Goal: Information Seeking & Learning: Learn about a topic

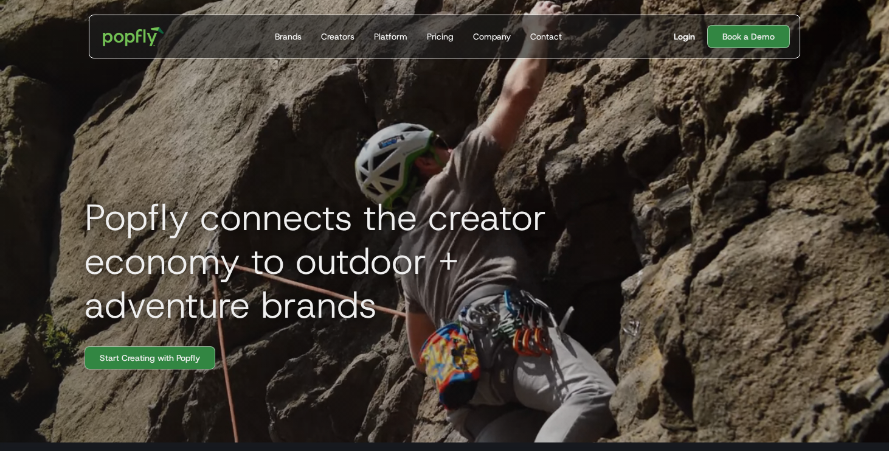
click at [682, 35] on div "Login" at bounding box center [684, 36] width 21 height 12
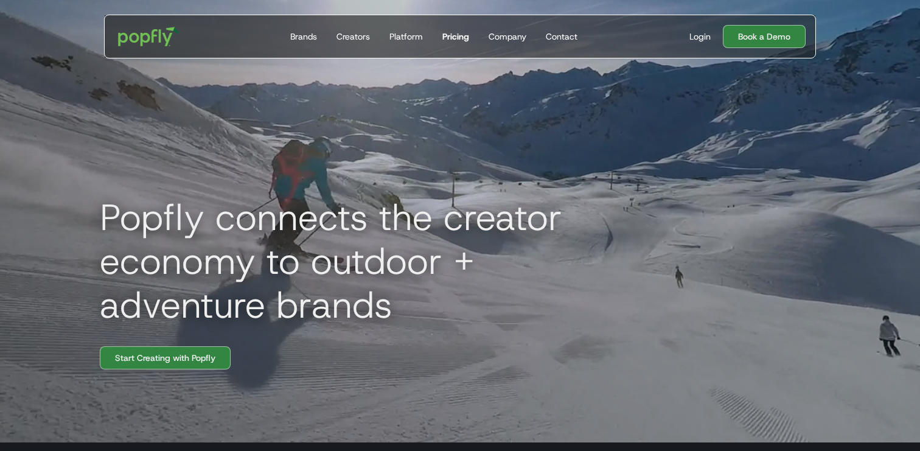
click at [462, 40] on div "Pricing" at bounding box center [455, 36] width 27 height 12
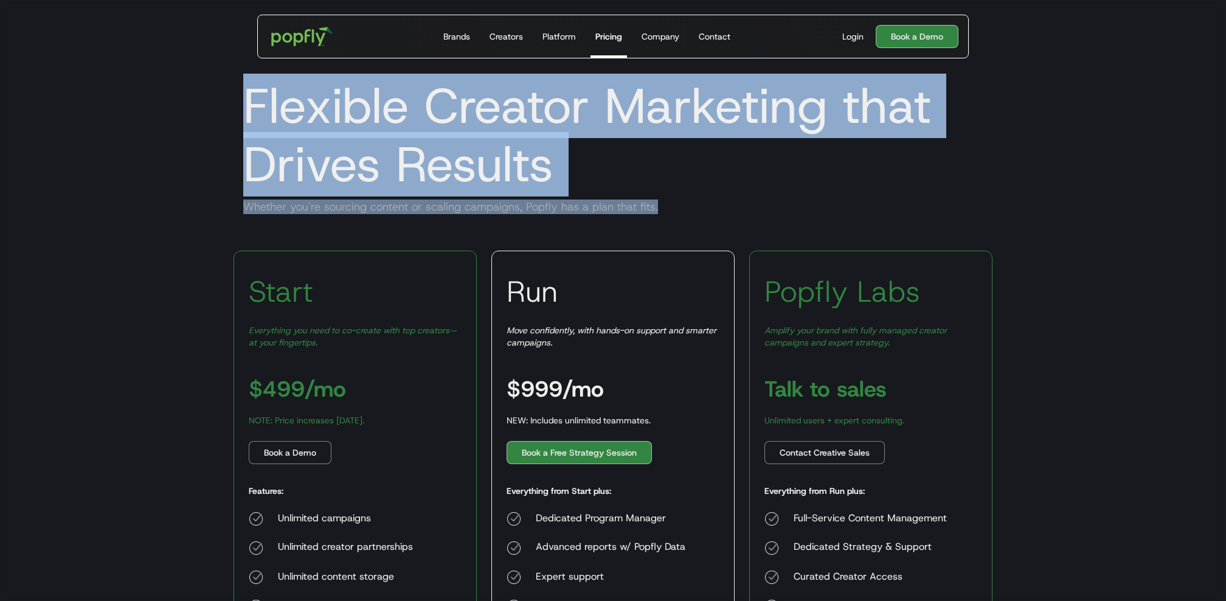
drag, startPoint x: 237, startPoint y: 108, endPoint x: 798, endPoint y: 212, distance: 569.8
click at [798, 212] on div "Flexible Creator Marketing that Drives Results Whether you're sourcing content …" at bounding box center [613, 146] width 779 height 164
copy div "Flexible Creator Marketing that Drives Results Whether you're sourcing content …"
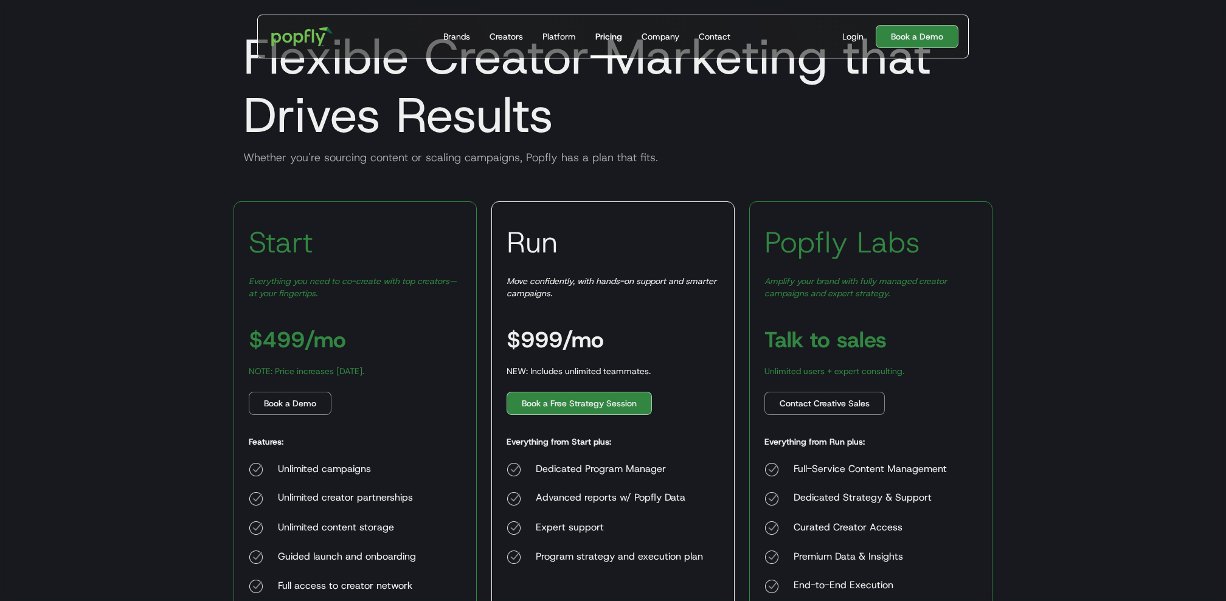
scroll to position [136, 0]
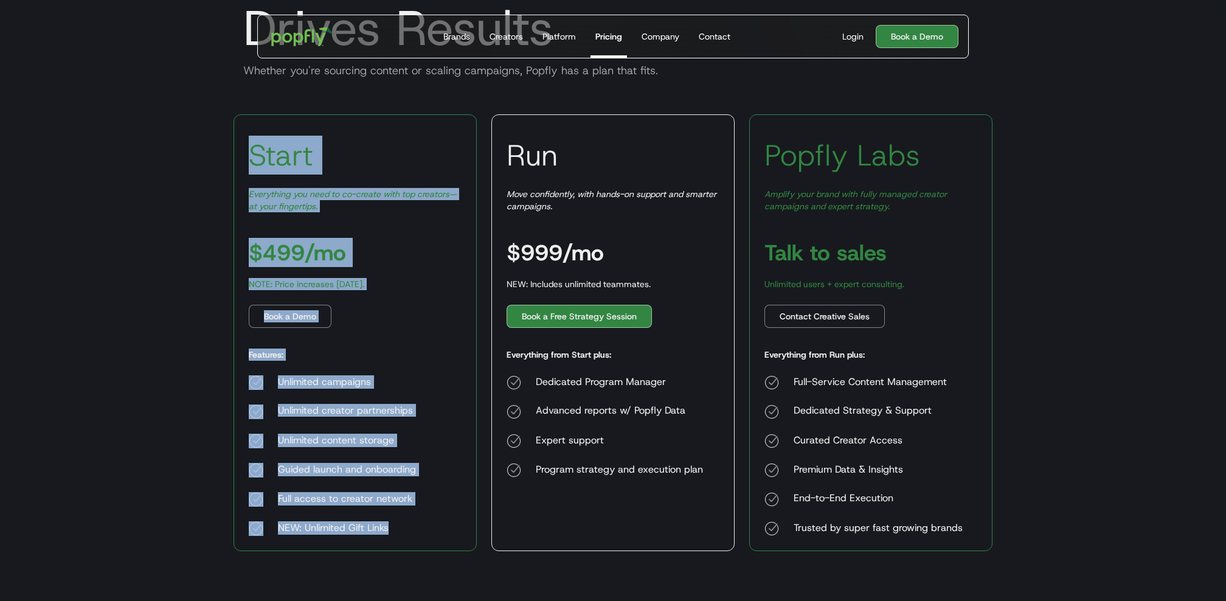
drag, startPoint x: 249, startPoint y: 161, endPoint x: 416, endPoint y: 537, distance: 411.8
click at [416, 450] on div "Start Everything you need to co-create with top creators—at your fingertips. $4…" at bounding box center [355, 332] width 243 height 437
copy div "Start Everything you need to co-create with top creators—at your fingertips. $4…"
click at [369, 366] on div "Start Everything you need to co-create with top creators—at your fingertips. $4…" at bounding box center [355, 332] width 243 height 437
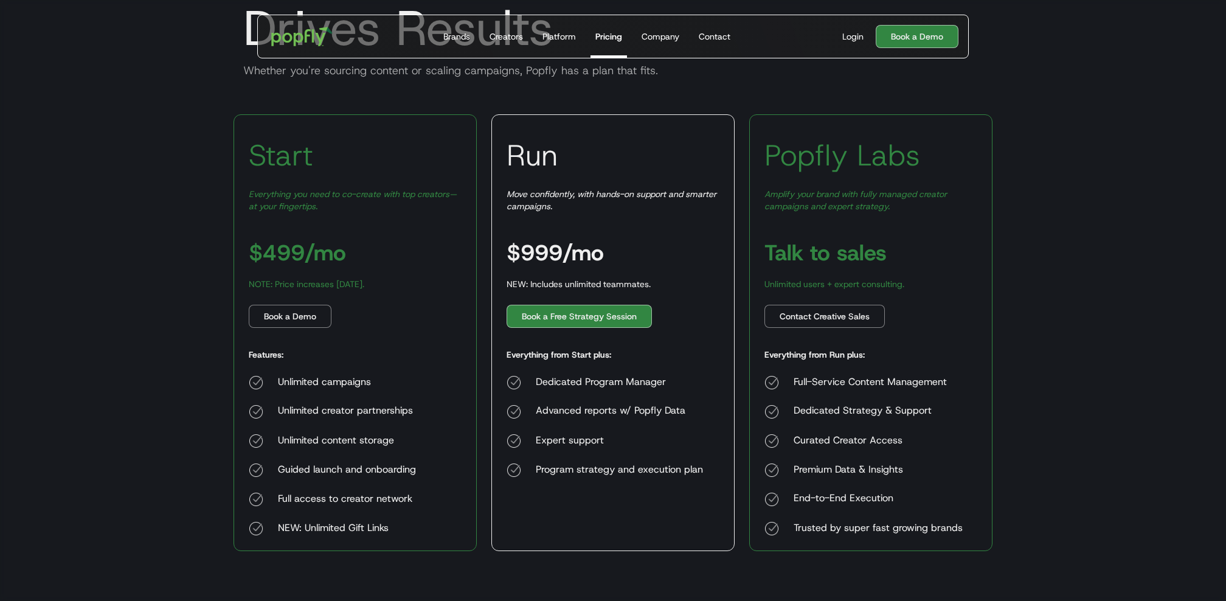
click at [510, 154] on h3 "Run" at bounding box center [532, 155] width 51 height 37
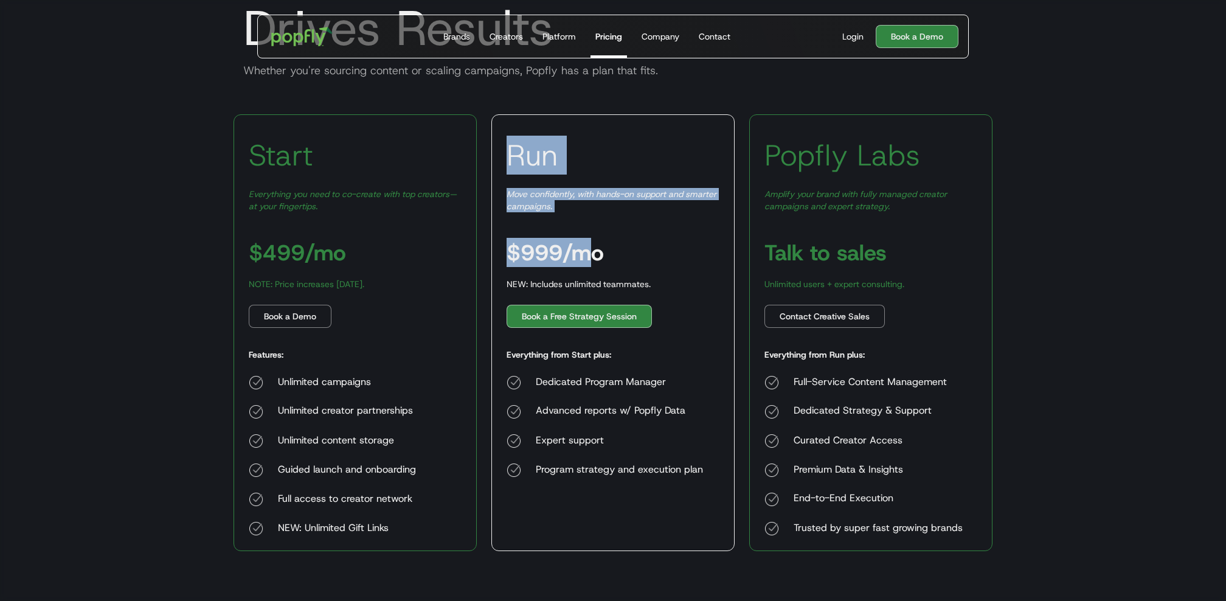
drag, startPoint x: 509, startPoint y: 150, endPoint x: 587, endPoint y: 240, distance: 119.0
click at [587, 240] on div "Run Move confidently, with hands-on support and smarter campaigns. $999/mo NEW:…" at bounding box center [613, 332] width 243 height 437
click at [587, 242] on h3 "$999/mo" at bounding box center [555, 253] width 97 height 22
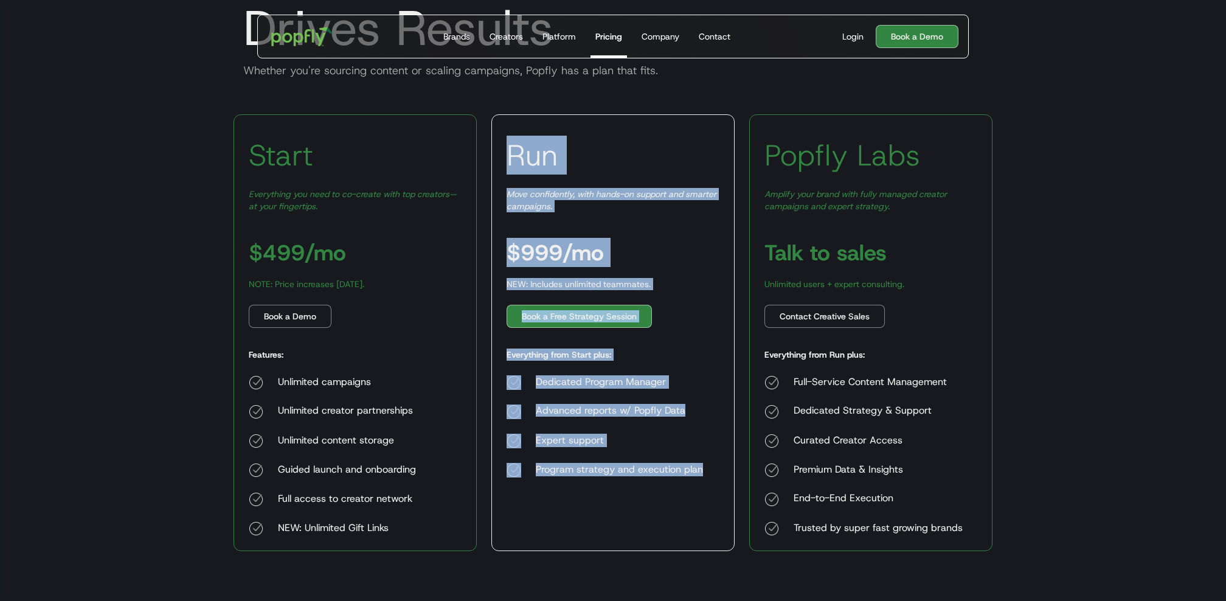
drag, startPoint x: 510, startPoint y: 153, endPoint x: 726, endPoint y: 471, distance: 385.4
click at [726, 450] on div "Run Move confidently, with hands-on support and smarter campaigns. $999/mo NEW:…" at bounding box center [613, 332] width 243 height 437
copy div "Run Move confidently, with hands-on support and smarter campaigns. $999/mo NEW:…"
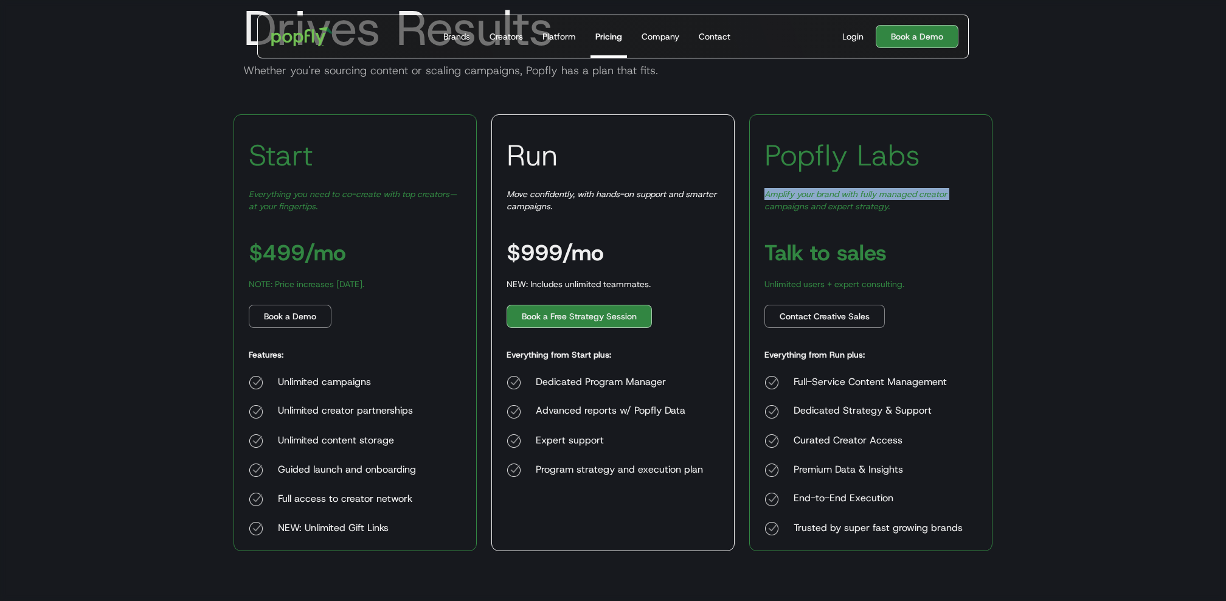
click at [766, 200] on div "Amplify your brand with fully managed creator campaigns and expert strategy." at bounding box center [871, 200] width 213 height 24
click at [888, 215] on div "Popfly Labs Amplify your brand with fully managed creator campaigns and expert …" at bounding box center [871, 332] width 243 height 437
drag, startPoint x: 911, startPoint y: 207, endPoint x: 794, endPoint y: 194, distance: 118.2
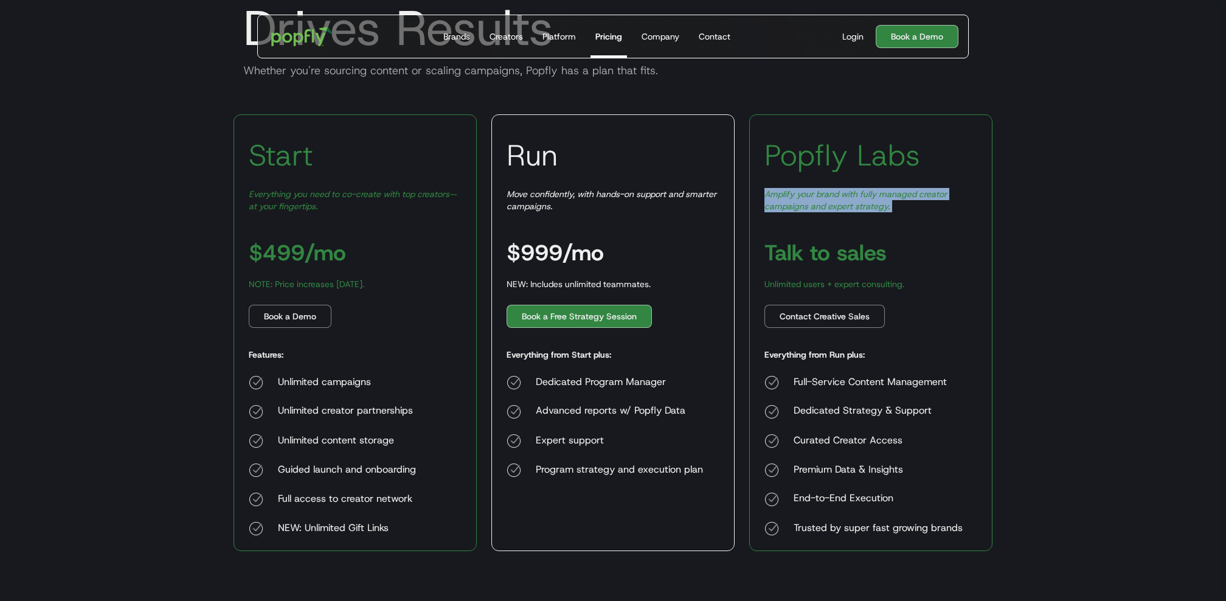
click at [794, 195] on div "Amplify your brand with fully managed creator campaigns and expert strategy." at bounding box center [871, 200] width 213 height 24
click at [794, 194] on em "Amplify your brand with fully managed creator campaigns and expert strategy." at bounding box center [856, 200] width 183 height 23
drag, startPoint x: 767, startPoint y: 196, endPoint x: 922, endPoint y: 206, distance: 154.8
click at [919, 206] on div "Amplify your brand with fully managed creator campaigns and expert strategy." at bounding box center [871, 200] width 213 height 24
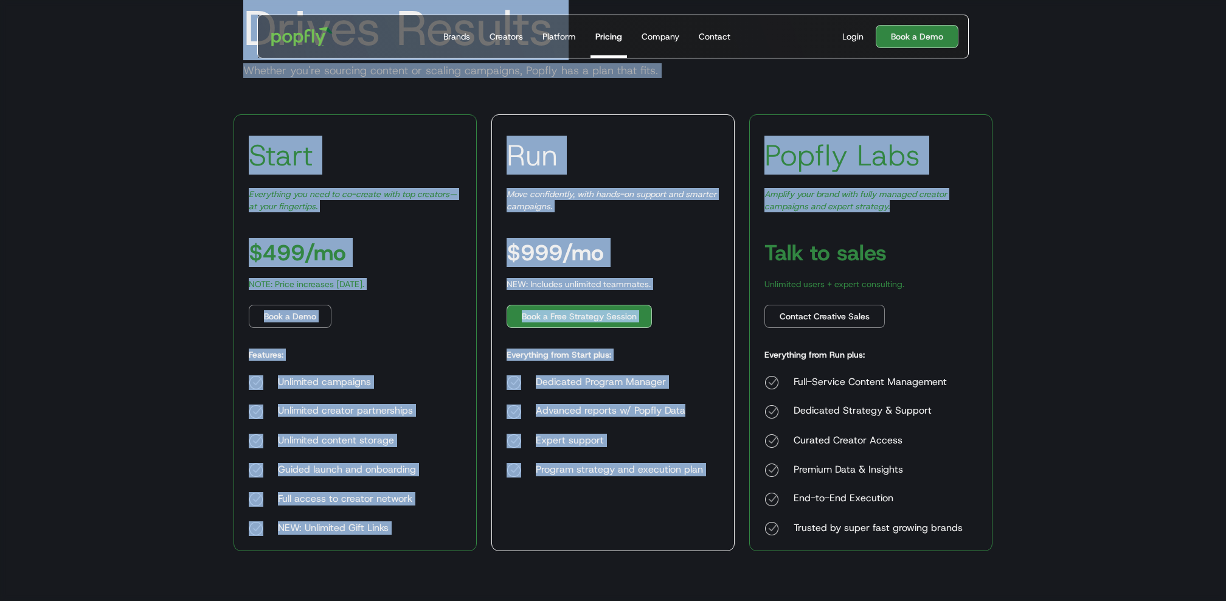
scroll to position [0, 0]
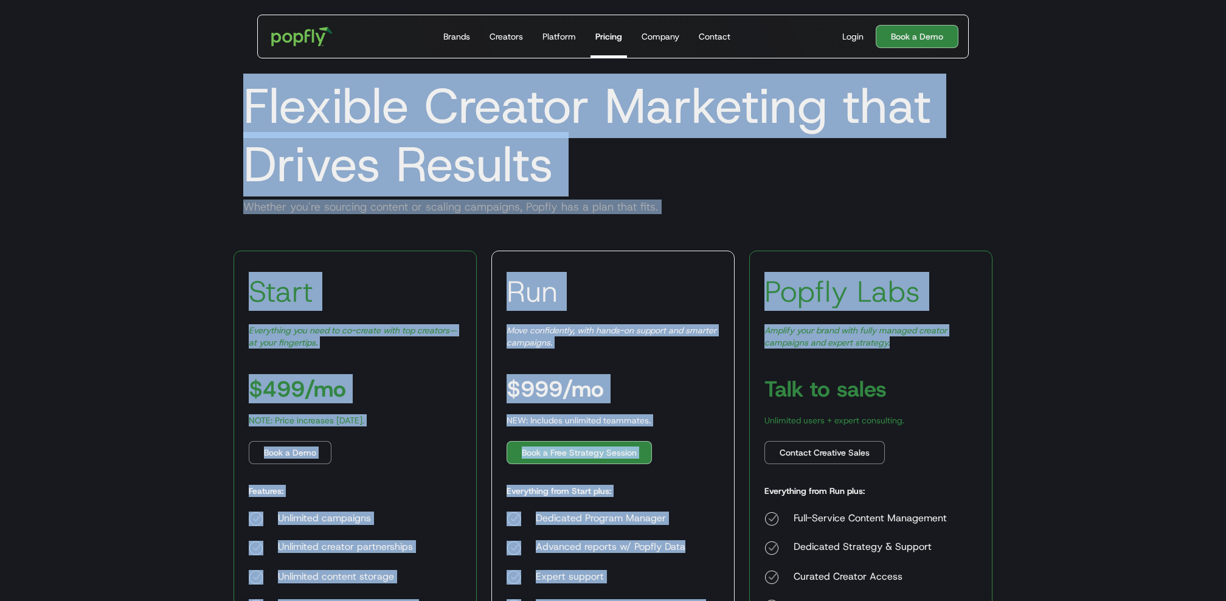
drag, startPoint x: 922, startPoint y: 206, endPoint x: 976, endPoint y: -9, distance: 221.6
click at [919, 0] on html "Get Started Today Brands Creators Platform Pricing Company Contact For Brands B…" at bounding box center [613, 300] width 1226 height 601
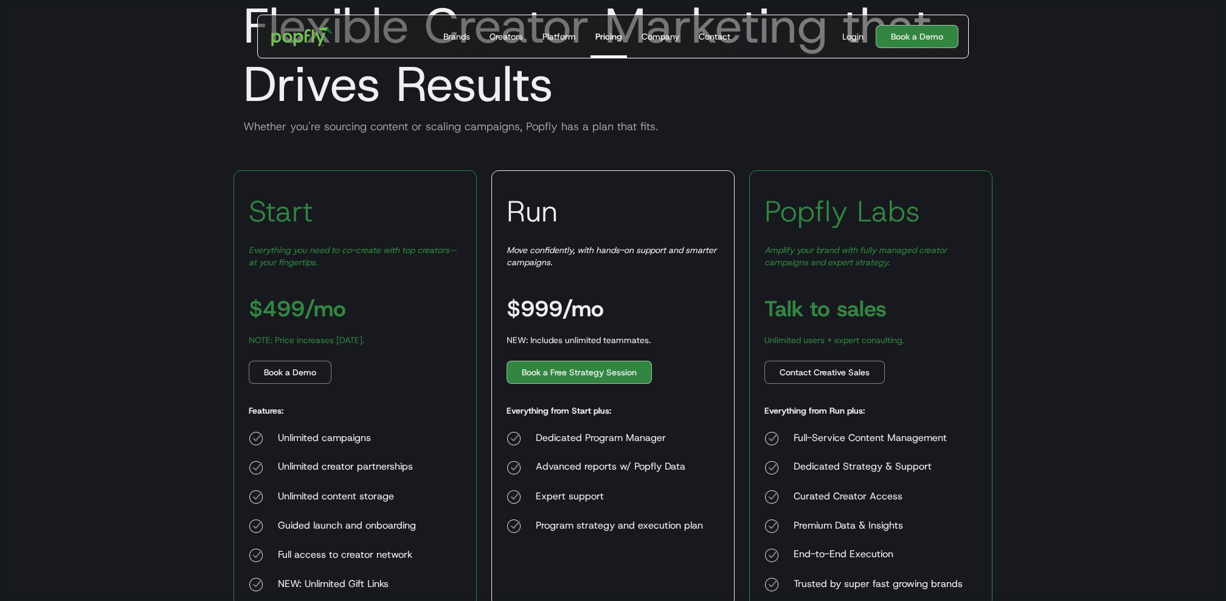
scroll to position [116, 0]
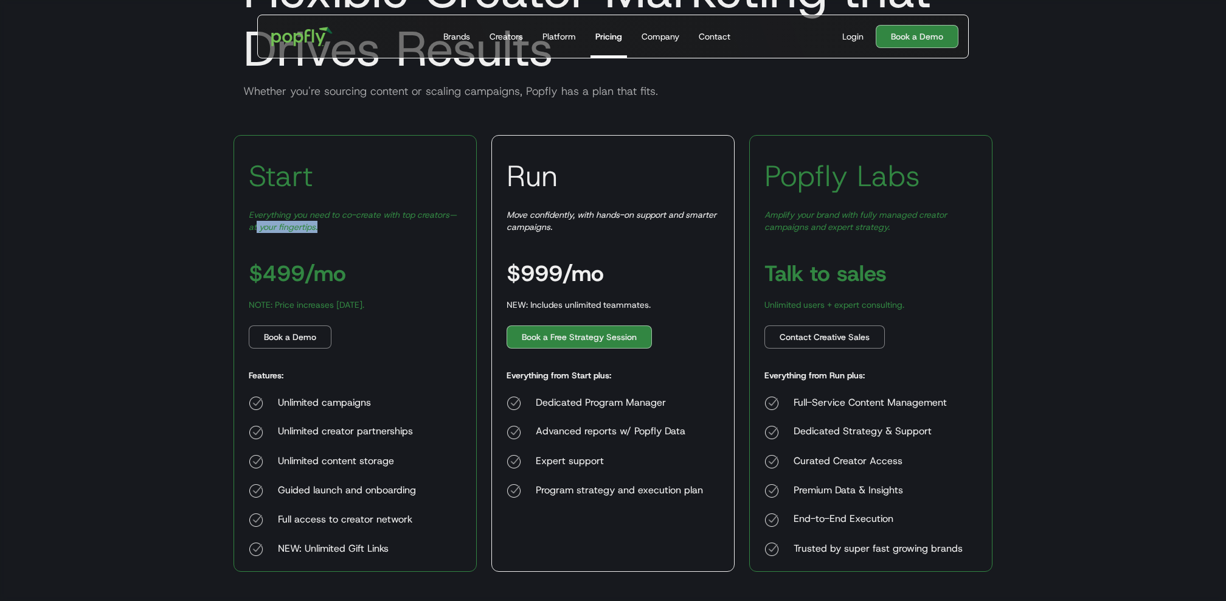
drag, startPoint x: 255, startPoint y: 220, endPoint x: 338, endPoint y: 231, distance: 84.0
click at [338, 231] on div "Everything you need to co-create with top creators—at your fingertips." at bounding box center [355, 221] width 213 height 24
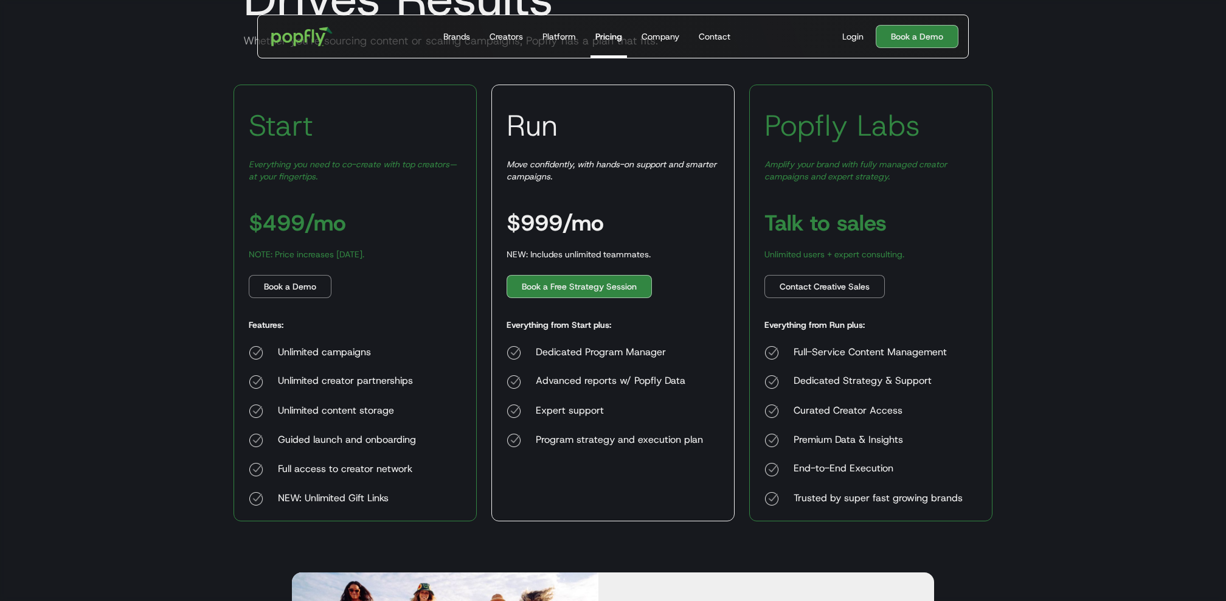
scroll to position [185, 0]
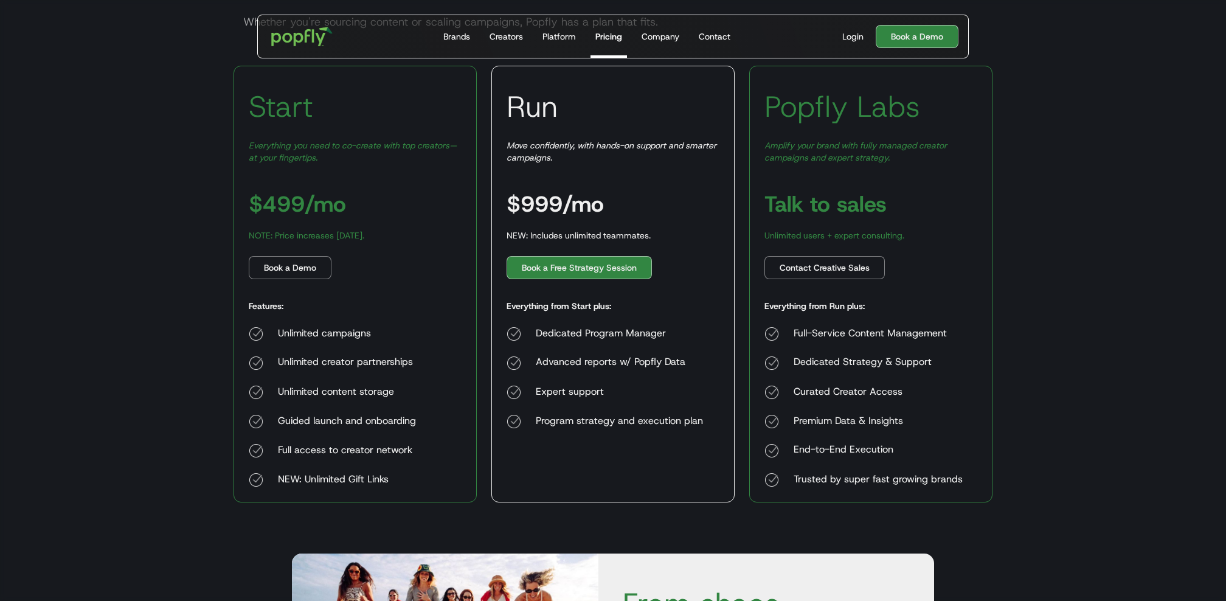
click at [251, 237] on div "NOTE: Price increases [DATE]." at bounding box center [307, 235] width 116 height 12
click at [555, 234] on div "NEW: Includes unlimited teammates." at bounding box center [579, 235] width 144 height 12
copy div "NEW: Includes unlimited teammates."
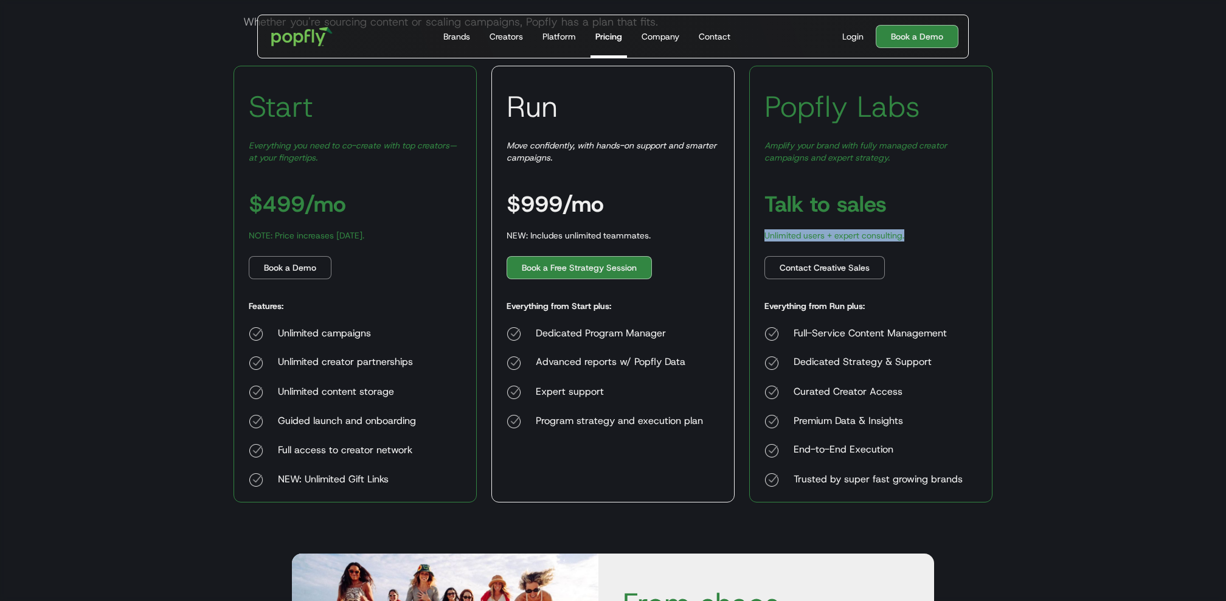
drag, startPoint x: 767, startPoint y: 238, endPoint x: 955, endPoint y: 238, distance: 188.6
click at [919, 238] on div "Popfly Labs Amplify your brand with fully managed creator campaigns and expert …" at bounding box center [871, 284] width 243 height 437
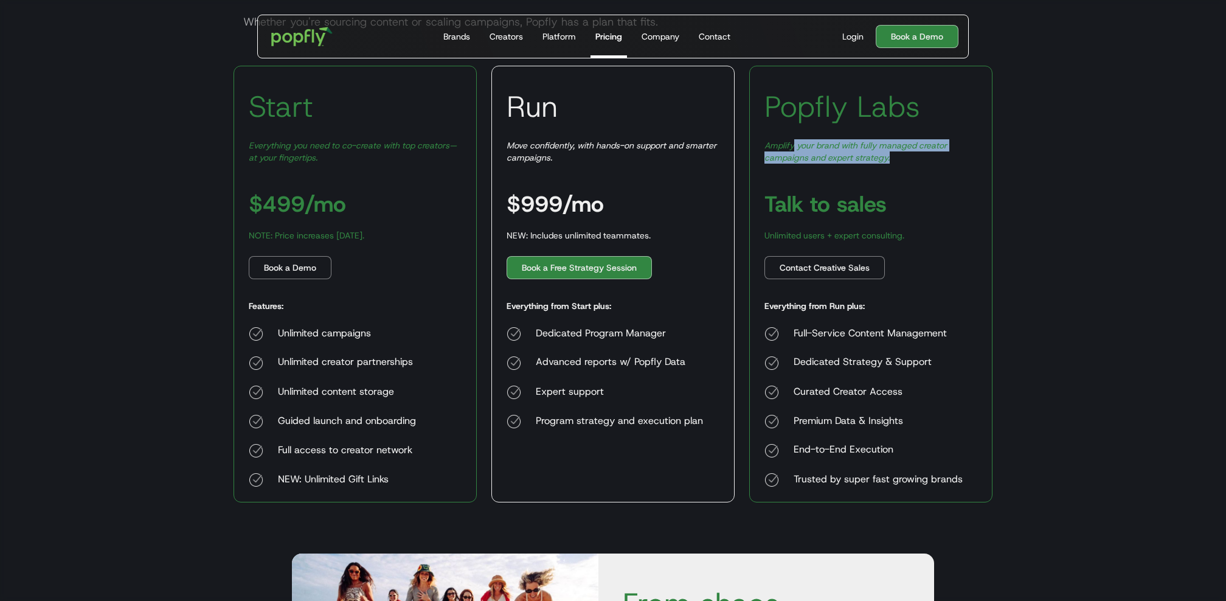
drag, startPoint x: 807, startPoint y: 147, endPoint x: 947, endPoint y: 160, distance: 140.5
click at [919, 160] on div "Amplify your brand with fully managed creator campaigns and expert strategy." at bounding box center [871, 151] width 213 height 24
drag, startPoint x: 770, startPoint y: 146, endPoint x: 907, endPoint y: 155, distance: 137.8
click at [906, 155] on div "Amplify your brand with fully managed creator campaigns and expert strategy." at bounding box center [871, 151] width 213 height 24
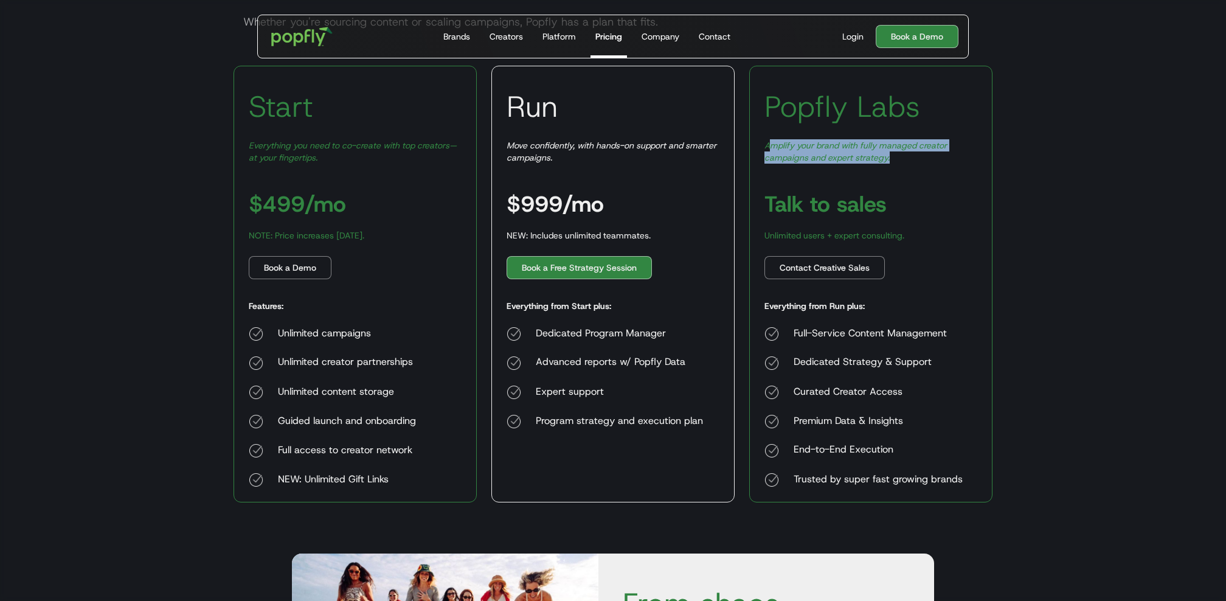
click at [907, 155] on div "Amplify your brand with fully managed creator campaigns and expert strategy." at bounding box center [871, 151] width 213 height 24
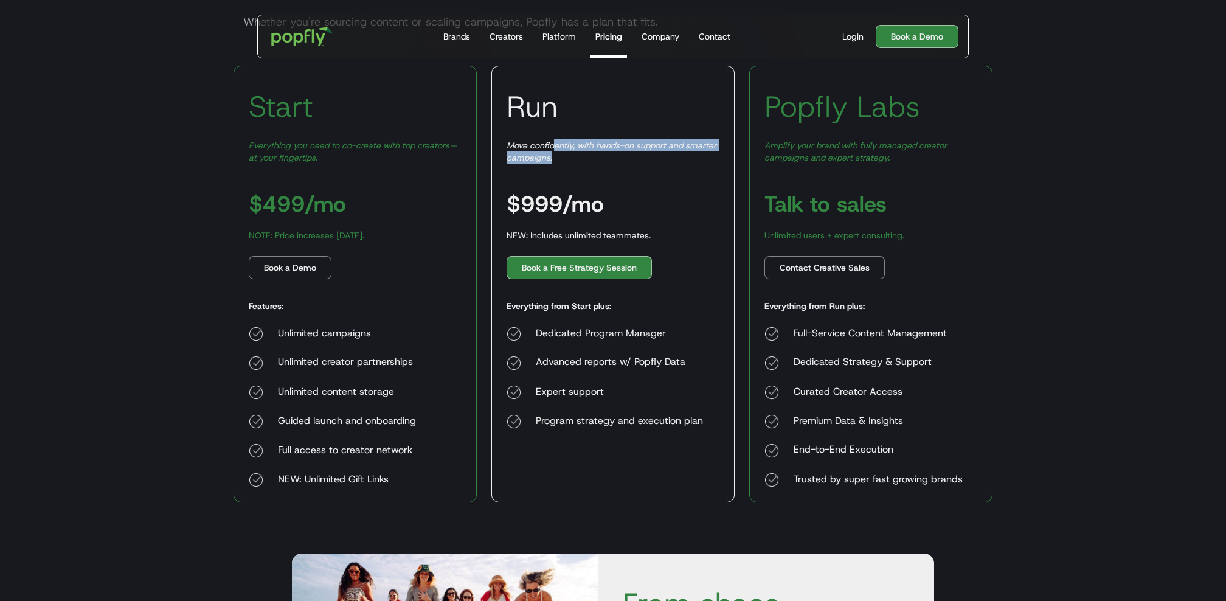
drag, startPoint x: 554, startPoint y: 142, endPoint x: 635, endPoint y: 156, distance: 81.6
click at [635, 156] on div "Move confidently, with hands-on support and smarter campaigns." at bounding box center [613, 151] width 213 height 24
drag, startPoint x: 517, startPoint y: 151, endPoint x: 604, endPoint y: 159, distance: 87.4
click at [604, 159] on div "Move confidently, with hands-on support and smarter campaigns." at bounding box center [613, 151] width 213 height 24
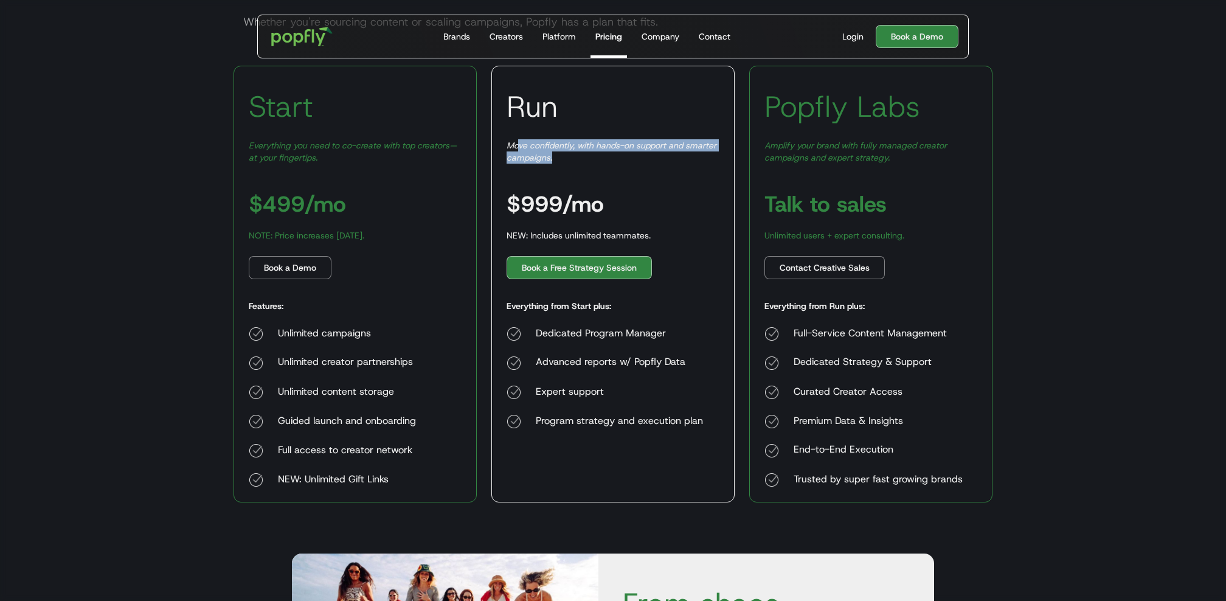
click at [604, 159] on div "Move confidently, with hands-on support and smarter campaigns." at bounding box center [613, 151] width 213 height 24
drag, startPoint x: 500, startPoint y: 131, endPoint x: 602, endPoint y: 181, distance: 113.2
click at [602, 181] on div "Run Move confidently, with hands-on support and smarter campaigns. $999/mo NEW:…" at bounding box center [613, 284] width 243 height 437
drag, startPoint x: 791, startPoint y: 143, endPoint x: 953, endPoint y: 158, distance: 161.9
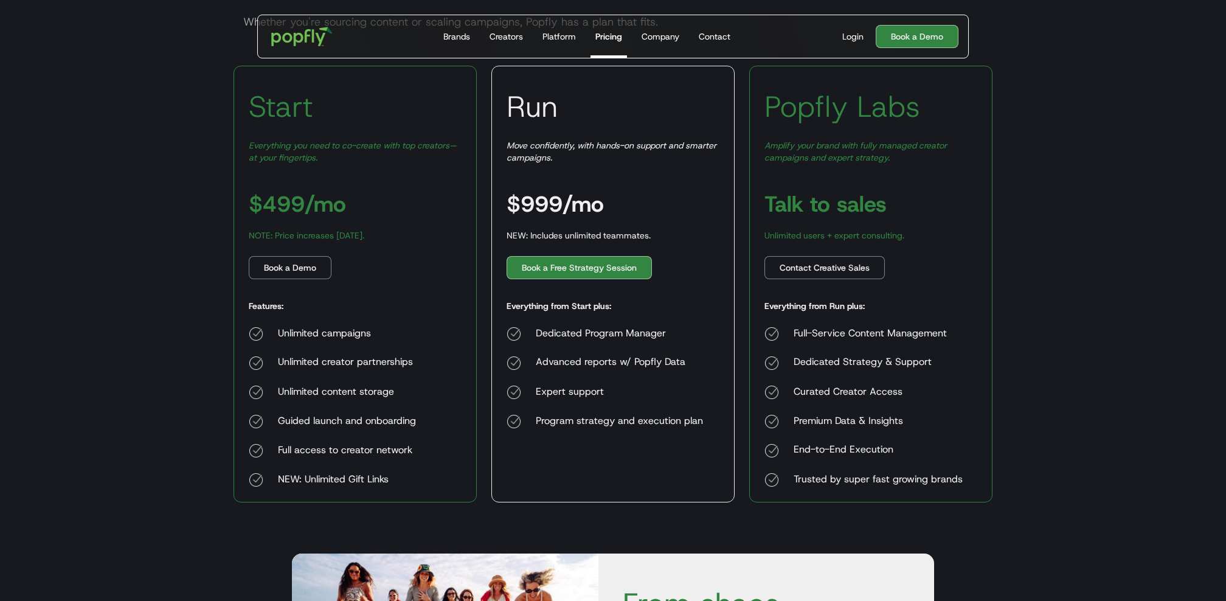
click at [919, 158] on div "Amplify your brand with fully managed creator campaigns and expert strategy." at bounding box center [871, 151] width 213 height 24
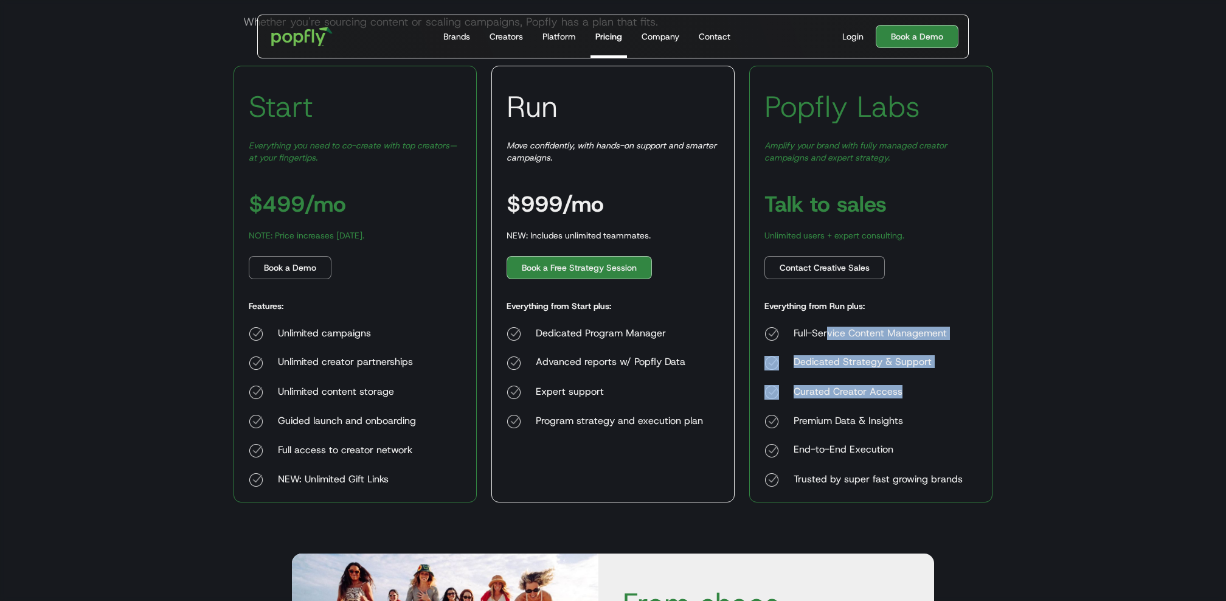
drag, startPoint x: 829, startPoint y: 335, endPoint x: 897, endPoint y: 388, distance: 86.8
click at [898, 388] on div "Full-Service Content Management Dedicated Strategy & Support Curated Creator Ac…" at bounding box center [864, 407] width 198 height 161
click at [897, 388] on div "Curated Creator Access" at bounding box center [878, 392] width 169 height 15
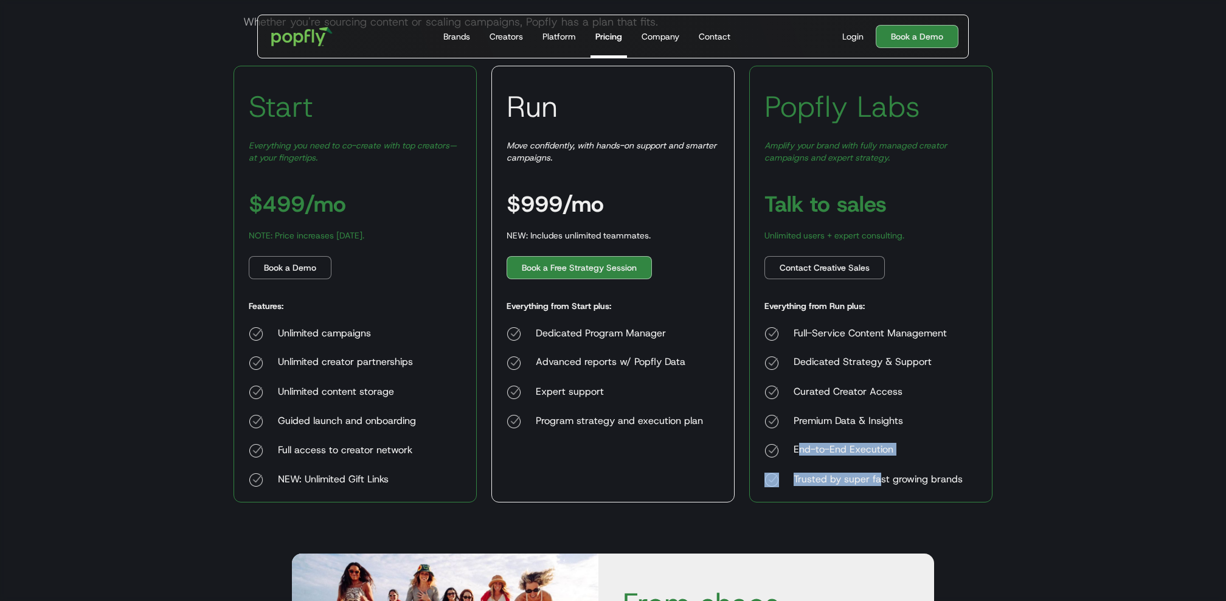
drag, startPoint x: 799, startPoint y: 450, endPoint x: 878, endPoint y: 475, distance: 83.7
click at [878, 450] on div "Full-Service Content Management Dedicated Strategy & Support Curated Creator Ac…" at bounding box center [864, 407] width 198 height 161
click at [878, 450] on div "Trusted by super fast growing brands" at bounding box center [878, 480] width 169 height 15
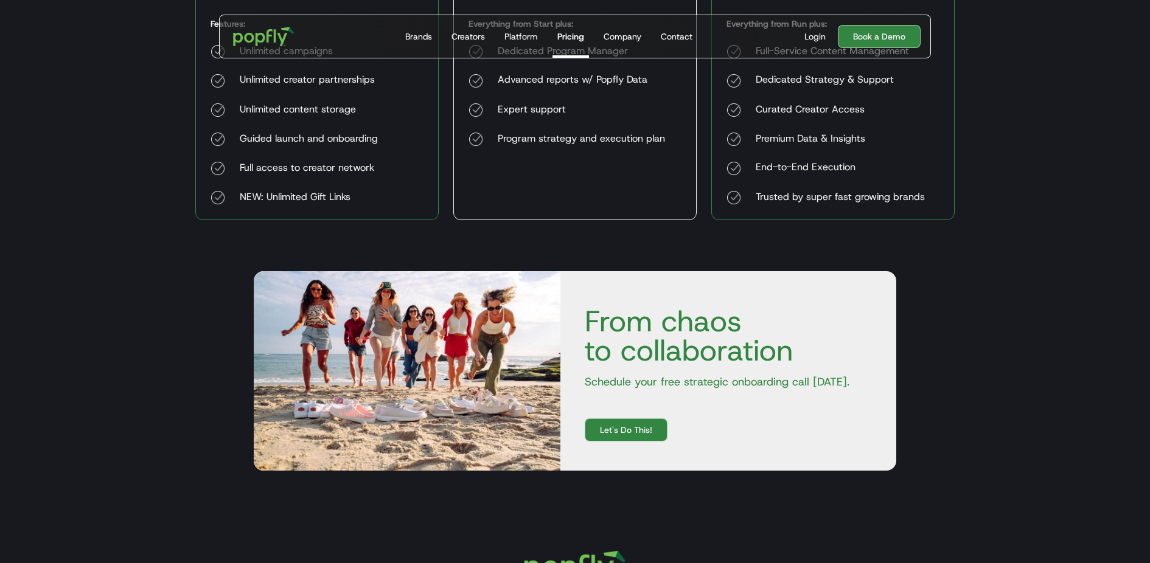
scroll to position [481, 0]
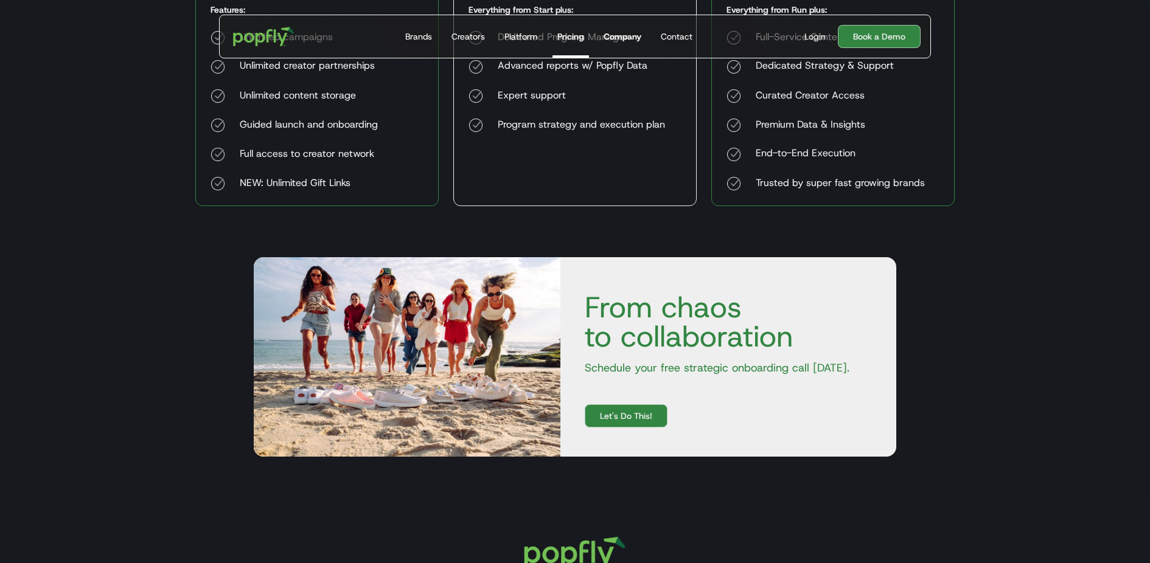
click at [630, 38] on div "Company" at bounding box center [623, 36] width 38 height 12
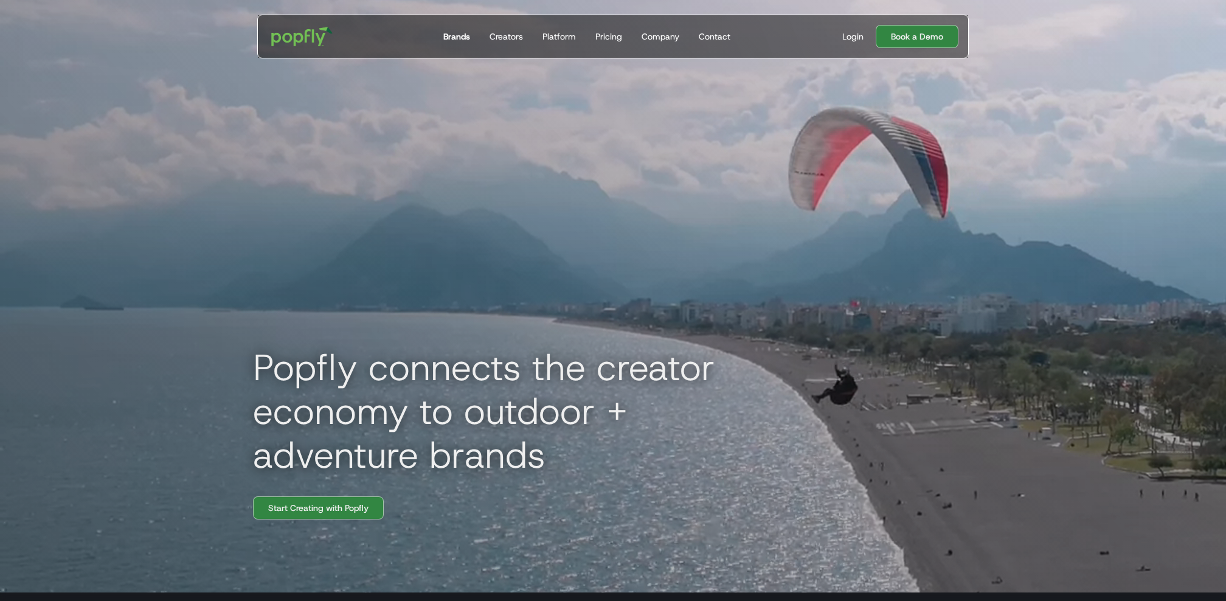
click at [461, 41] on div "Brands" at bounding box center [457, 36] width 27 height 12
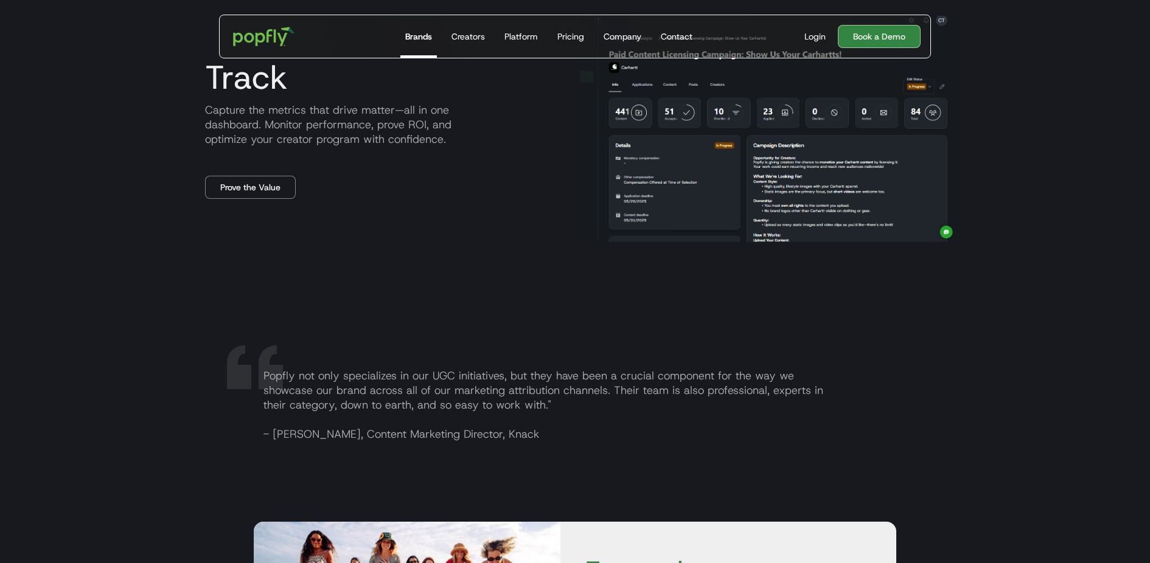
scroll to position [1731, 0]
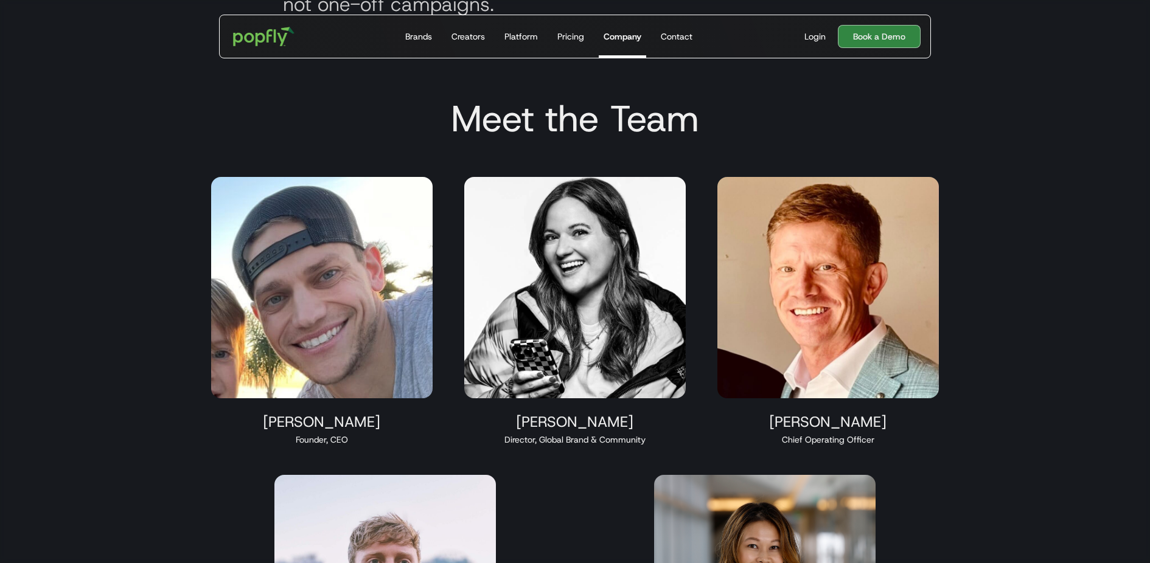
scroll to position [1658, 0]
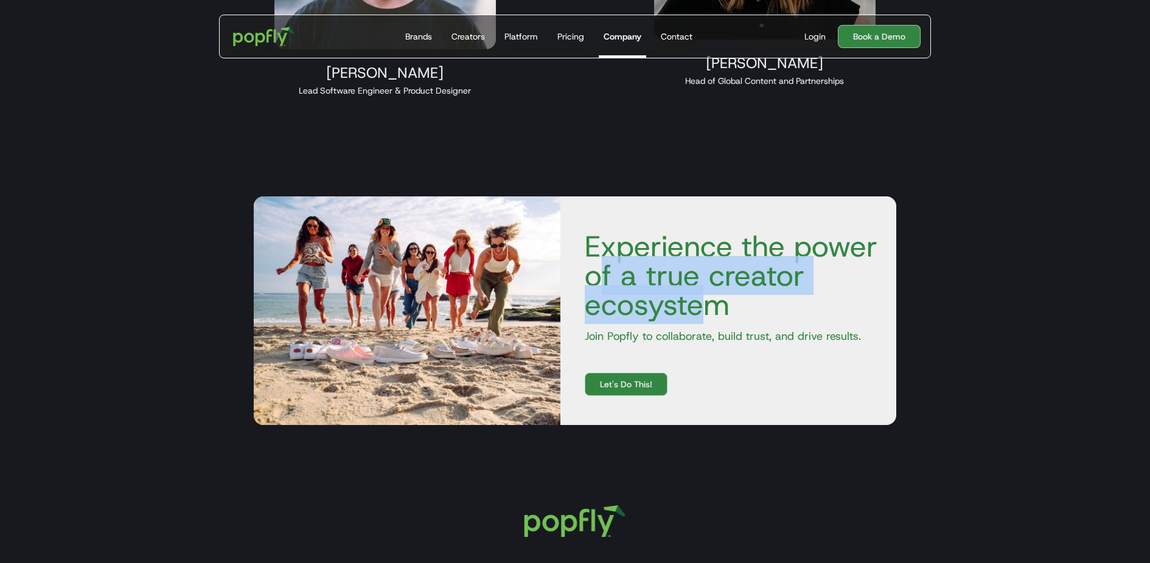
drag, startPoint x: 594, startPoint y: 270, endPoint x: 705, endPoint y: 317, distance: 120.8
click at [705, 317] on h4 "Experience the power of a true creator ecosystem" at bounding box center [728, 276] width 307 height 88
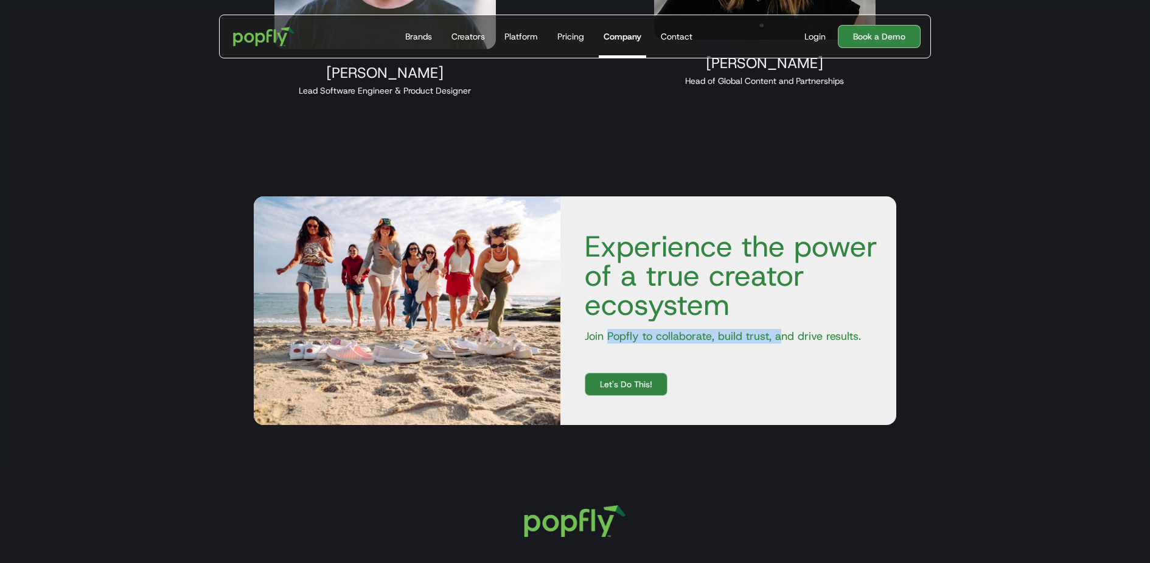
drag, startPoint x: 607, startPoint y: 338, endPoint x: 791, endPoint y: 337, distance: 184.3
click at [791, 338] on p "Join Popfly to collaborate, build trust, and drive results." at bounding box center [728, 336] width 307 height 15
click at [791, 337] on p "Join Popfly to collaborate, build trust, and drive results." at bounding box center [728, 336] width 307 height 15
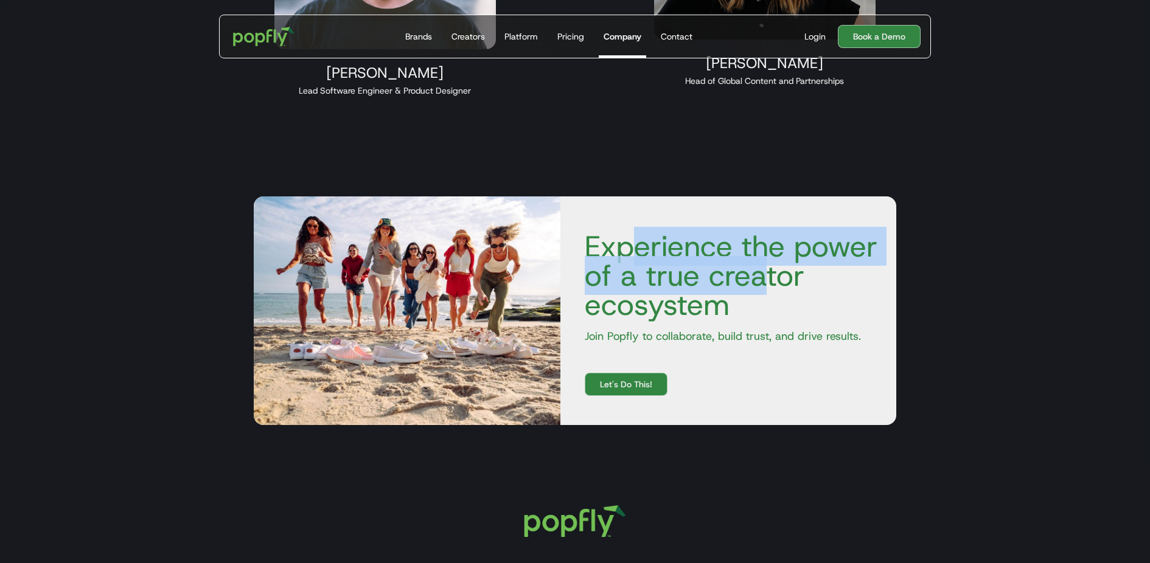
drag, startPoint x: 628, startPoint y: 251, endPoint x: 768, endPoint y: 282, distance: 142.7
click at [767, 282] on h4 "Experience the power of a true creator ecosystem" at bounding box center [728, 276] width 307 height 88
click at [768, 282] on h4 "Experience the power of a true creator ecosystem" at bounding box center [728, 276] width 307 height 88
drag, startPoint x: 631, startPoint y: 251, endPoint x: 755, endPoint y: 288, distance: 129.7
click at [755, 288] on h4 "Experience the power of a true creator ecosystem" at bounding box center [728, 276] width 307 height 88
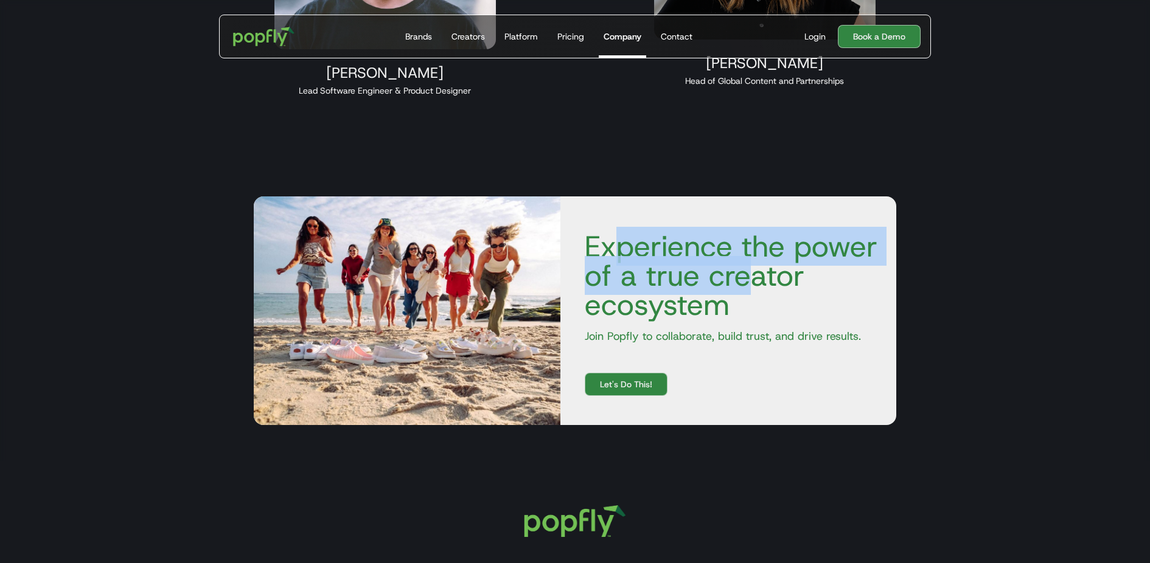
click at [755, 288] on h4 "Experience the power of a true creator ecosystem" at bounding box center [728, 276] width 307 height 88
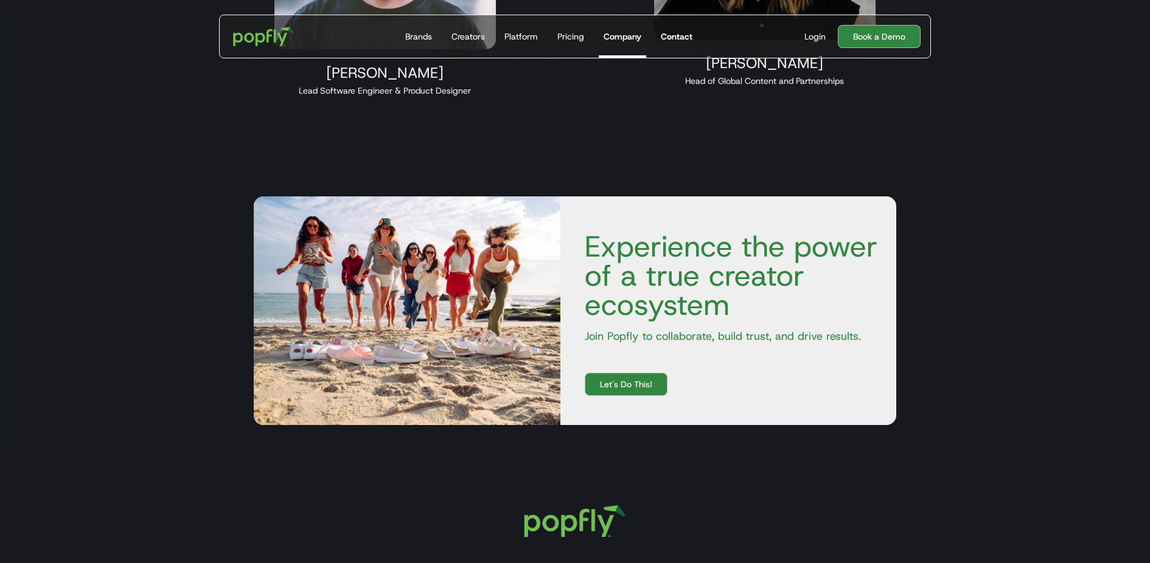
click at [667, 35] on div "Contact" at bounding box center [677, 36] width 32 height 12
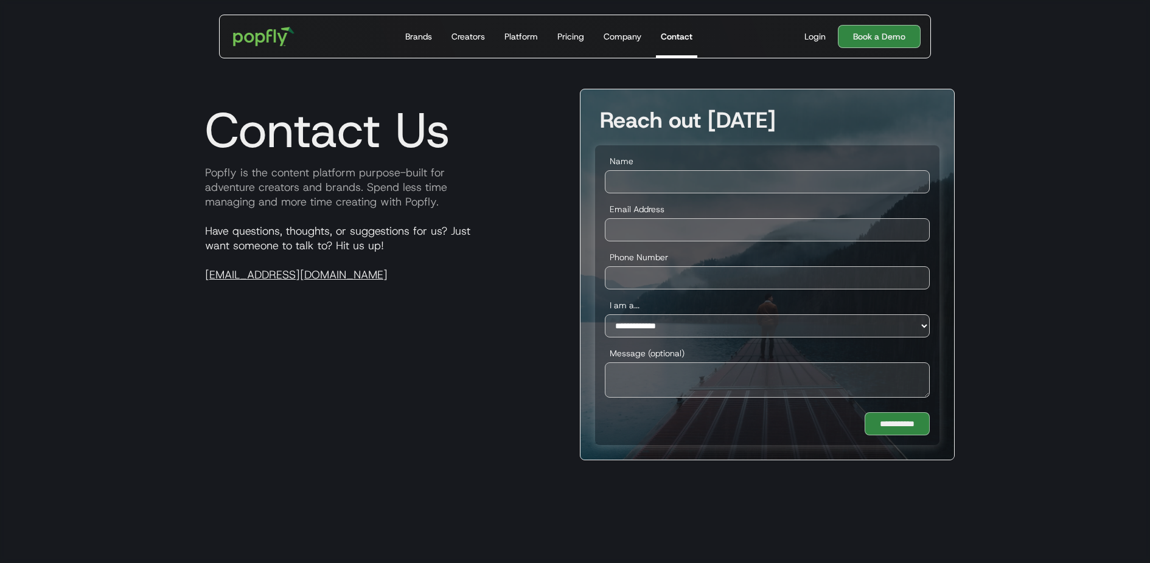
drag, startPoint x: 252, startPoint y: 169, endPoint x: 435, endPoint y: 200, distance: 185.7
click at [435, 200] on p "Popfly is the content platform purpose-built for adventure creators and brands.…" at bounding box center [382, 187] width 375 height 44
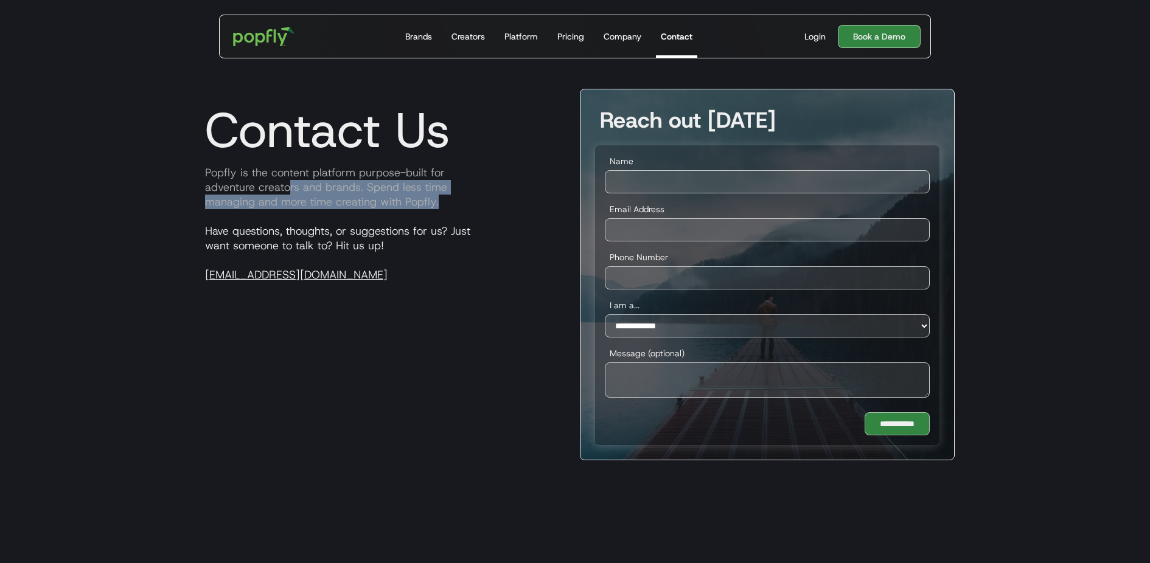
drag, startPoint x: 291, startPoint y: 184, endPoint x: 441, endPoint y: 203, distance: 150.8
click at [441, 203] on p "Popfly is the content platform purpose-built for adventure creators and brands.…" at bounding box center [382, 187] width 375 height 44
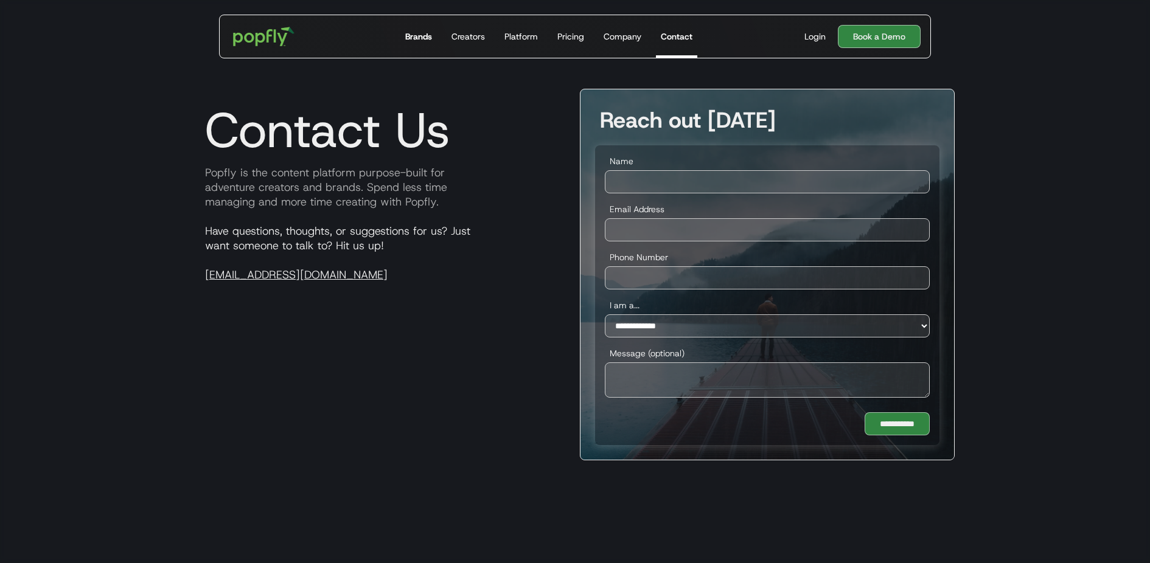
click at [413, 41] on div "Brands" at bounding box center [418, 36] width 27 height 12
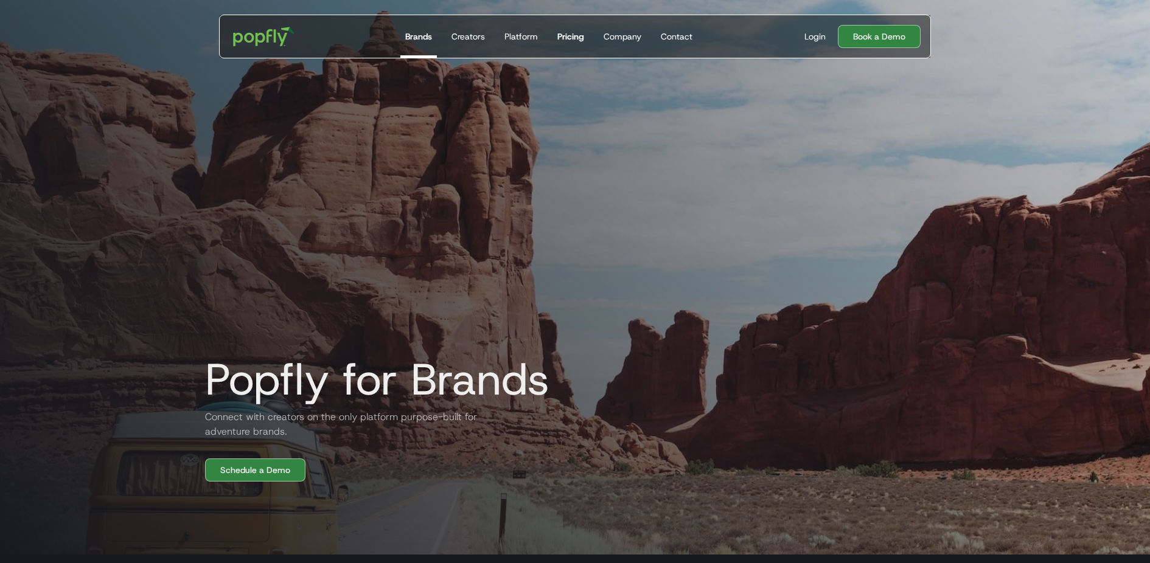
click at [570, 35] on div "Pricing" at bounding box center [570, 36] width 27 height 12
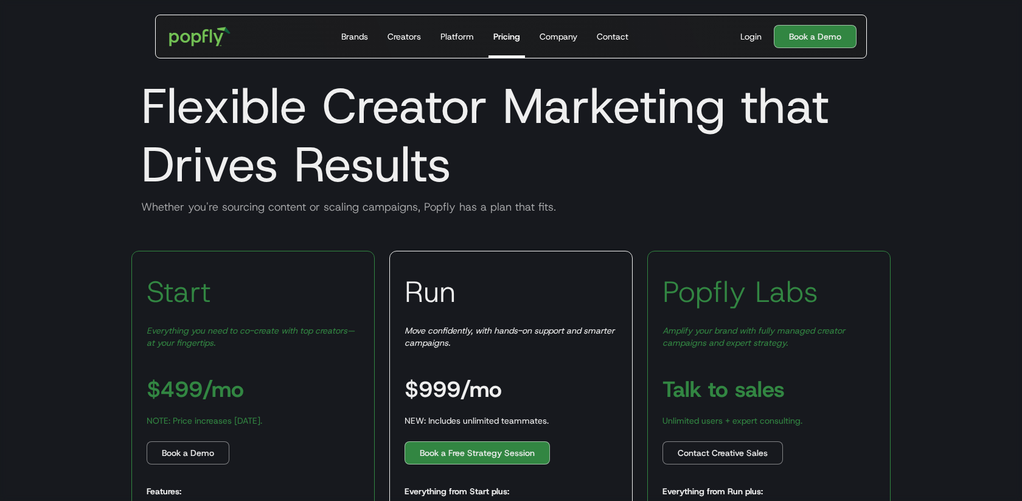
click at [726, 331] on em "Amplify your brand with fully managed creator campaigns and expert strategy." at bounding box center [754, 336] width 183 height 23
click at [808, 344] on div "Amplify your brand with fully managed creator campaigns and expert strategy." at bounding box center [769, 336] width 213 height 24
click at [741, 339] on em "Amplify your brand with fully managed creator campaigns and expert strategy." at bounding box center [754, 336] width 183 height 23
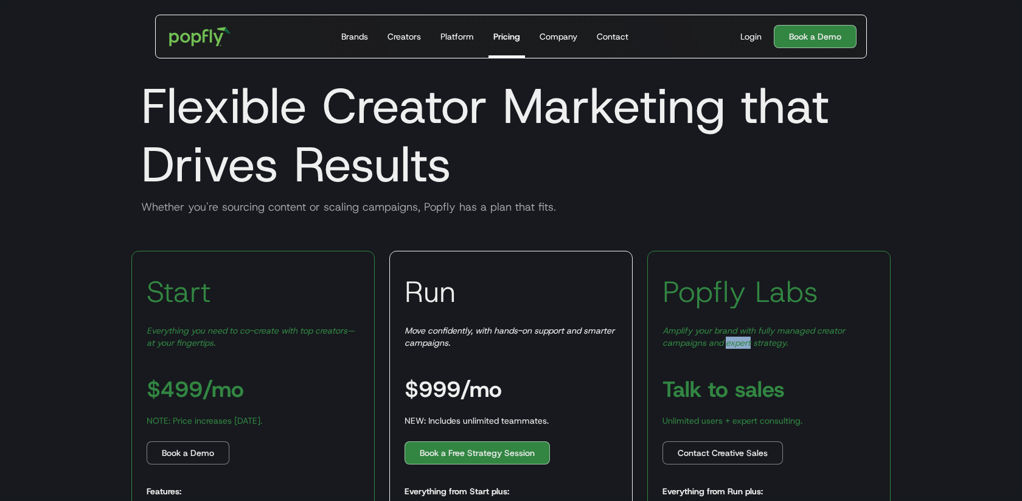
click at [741, 339] on em "Amplify your brand with fully managed creator campaigns and expert strategy." at bounding box center [754, 336] width 183 height 23
copy em "Amplify your brand with fully managed creator campaigns and expert strategy."
click at [945, 124] on section "Flexible Creator Marketing that Drives Results Whether you're sourcing content …" at bounding box center [511, 109] width 1022 height 237
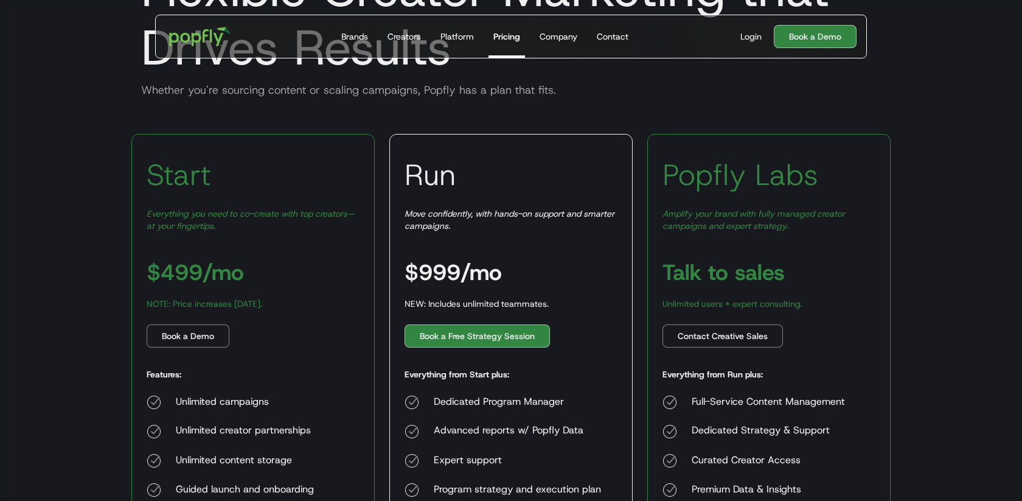
scroll to position [134, 0]
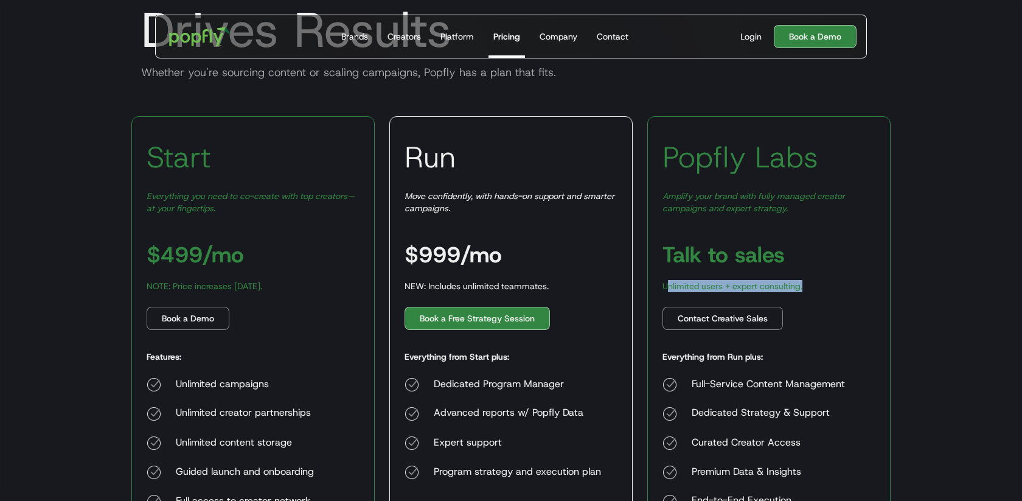
drag, startPoint x: 670, startPoint y: 285, endPoint x: 837, endPoint y: 285, distance: 167.3
click at [836, 285] on div "Popfly Labs Amplify your brand with fully managed creator campaigns and expert …" at bounding box center [768, 334] width 243 height 437
click at [837, 285] on div "Popfly Labs Amplify your brand with fully managed creator campaigns and expert …" at bounding box center [768, 334] width 243 height 437
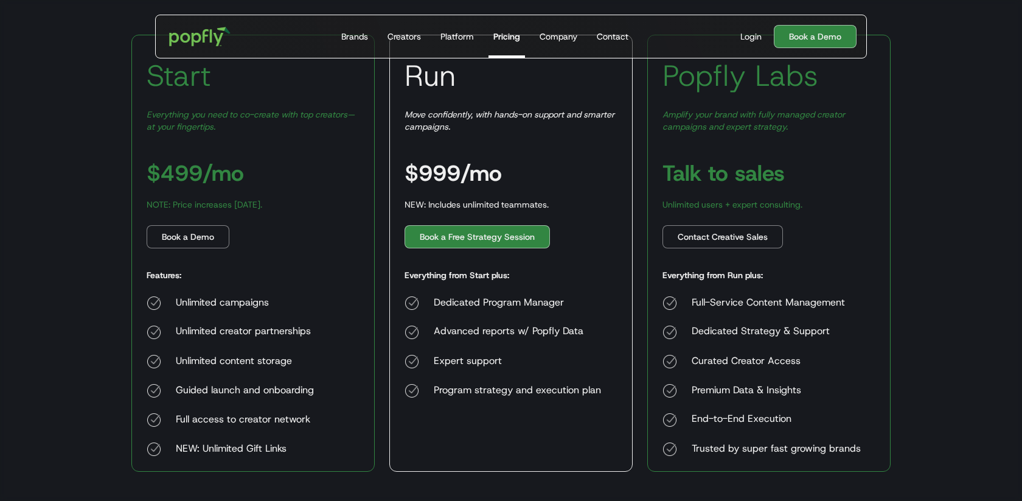
scroll to position [217, 0]
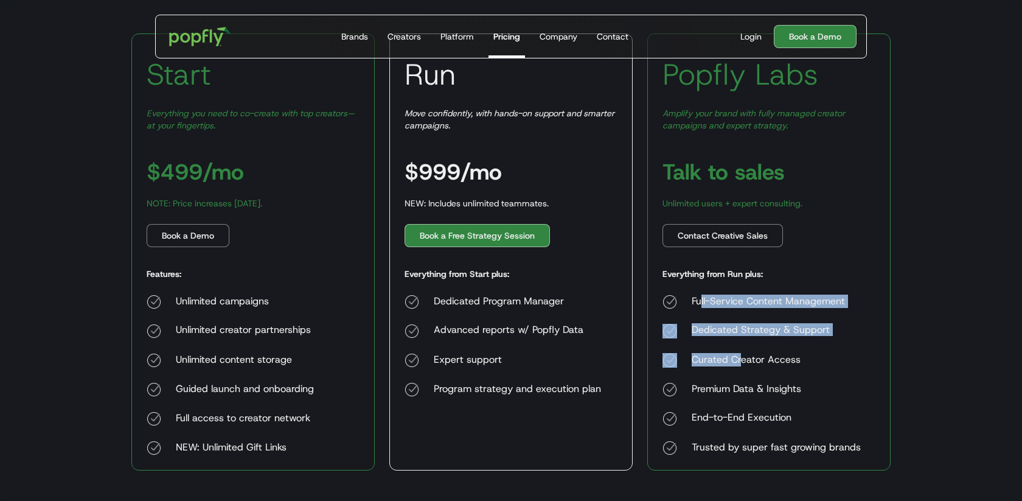
drag, startPoint x: 700, startPoint y: 307, endPoint x: 734, endPoint y: 360, distance: 63.5
click at [736, 362] on div "Full-Service Content Management Dedicated Strategy & Support Curated Creator Ac…" at bounding box center [762, 374] width 198 height 161
click at [734, 360] on div "Curated Creator Access" at bounding box center [776, 360] width 169 height 15
drag, startPoint x: 694, startPoint y: 302, endPoint x: 760, endPoint y: 378, distance: 101.4
click at [761, 378] on div "Full-Service Content Management Dedicated Strategy & Support Curated Creator Ac…" at bounding box center [762, 374] width 198 height 161
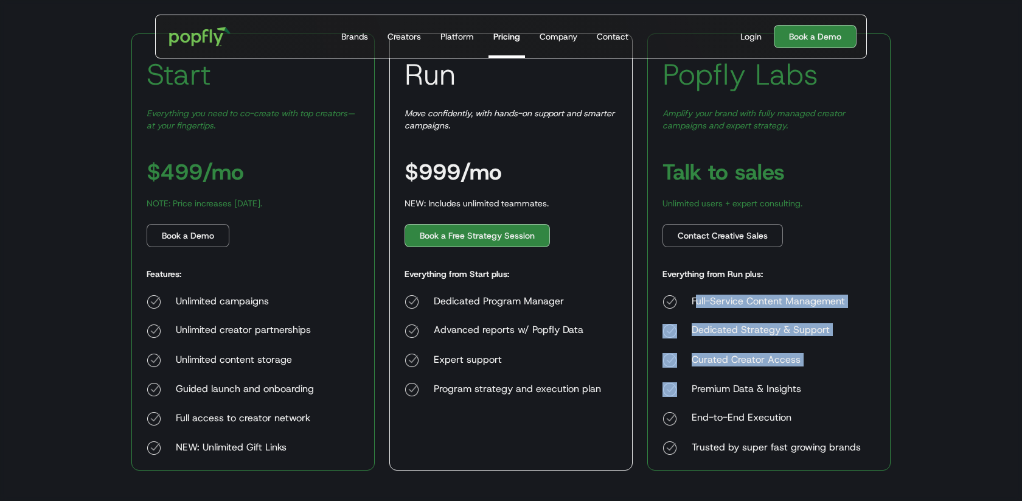
click at [760, 378] on div "Full-Service Content Management Dedicated Strategy & Support Curated Creator Ac…" at bounding box center [762, 374] width 198 height 161
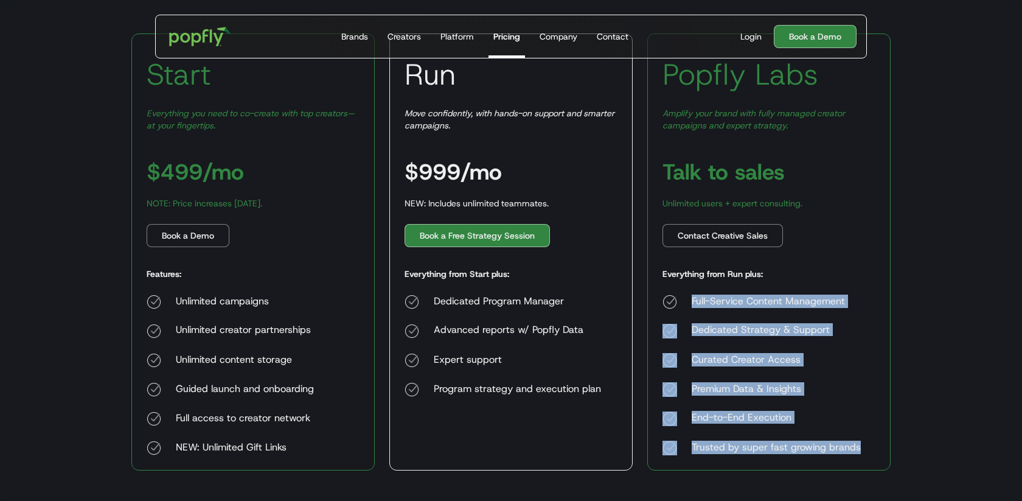
drag, startPoint x: 689, startPoint y: 302, endPoint x: 881, endPoint y: 447, distance: 240.3
click at [884, 450] on div "Popfly Labs Amplify your brand with fully managed creator campaigns and expert …" at bounding box center [768, 251] width 243 height 437
click at [881, 447] on div "Popfly Labs Amplify your brand with fully managed creator campaigns and expert …" at bounding box center [768, 251] width 243 height 437
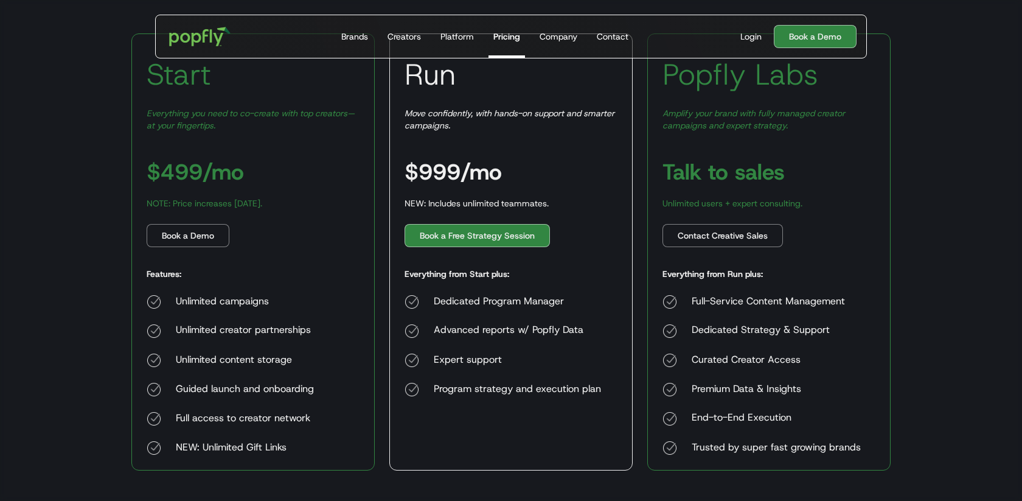
scroll to position [271, 0]
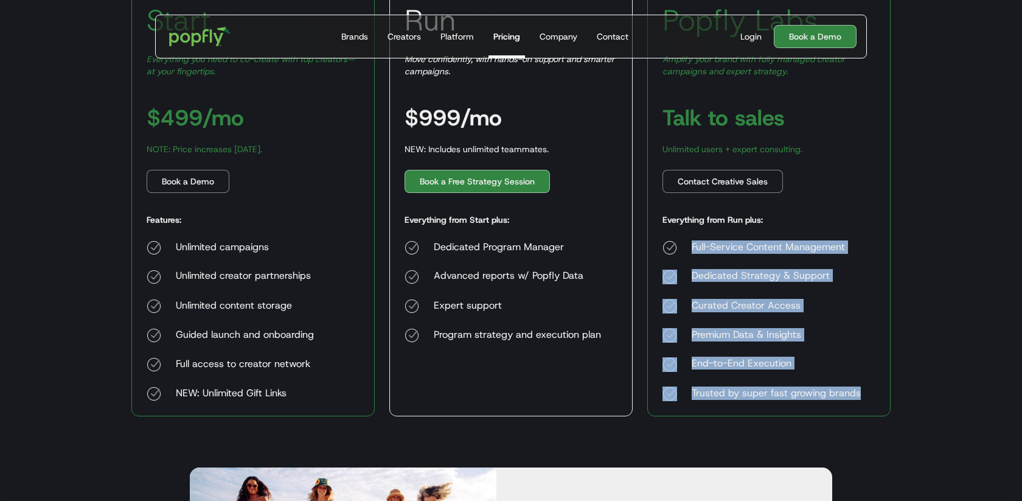
drag, startPoint x: 862, startPoint y: 398, endPoint x: 701, endPoint y: 234, distance: 230.2
click at [701, 234] on div "Popfly Labs Amplify your brand with fully managed creator campaigns and expert …" at bounding box center [768, 197] width 243 height 437
copy div "Full-Service Content Management Dedicated Strategy & Support Curated Creator Ac…"
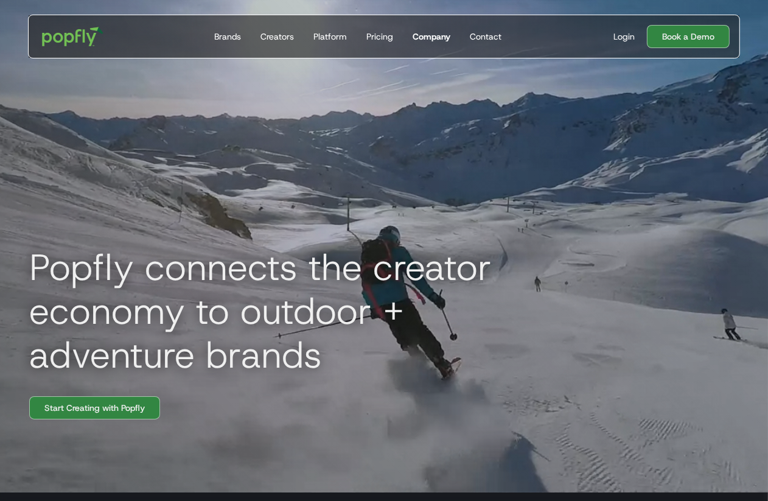
click at [435, 34] on div "Company" at bounding box center [431, 36] width 38 height 12
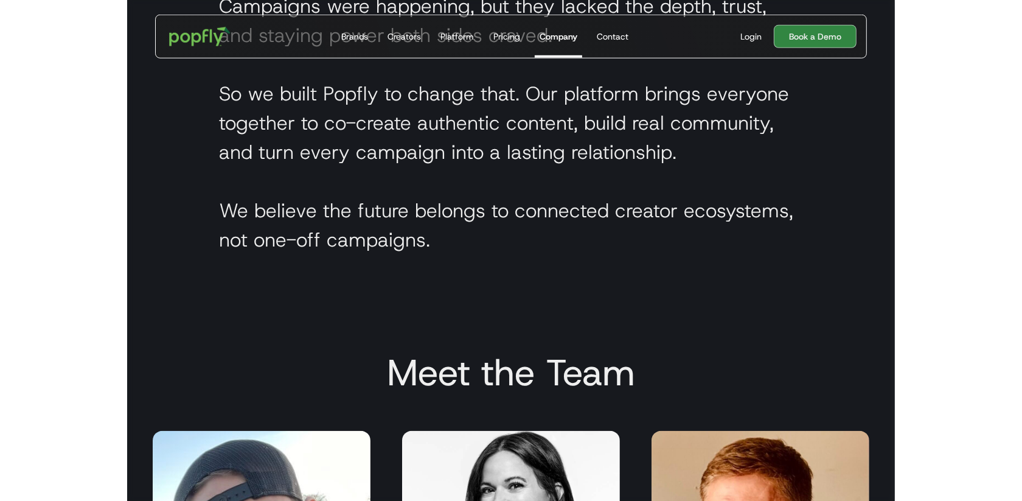
scroll to position [186, 0]
